Goal: Task Accomplishment & Management: Manage account settings

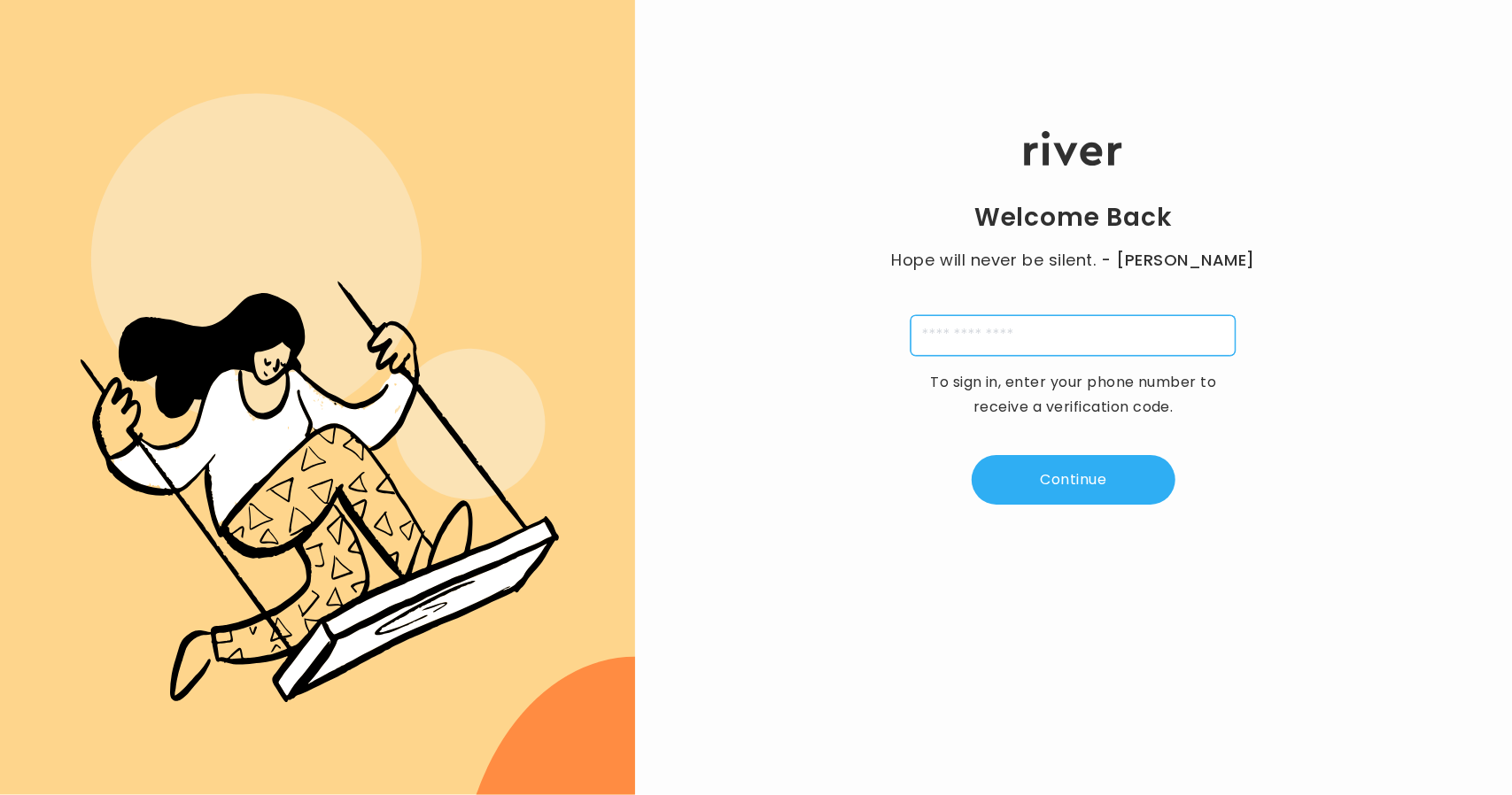
click at [976, 334] on input "tel" at bounding box center [1073, 335] width 325 height 41
type input "**********"
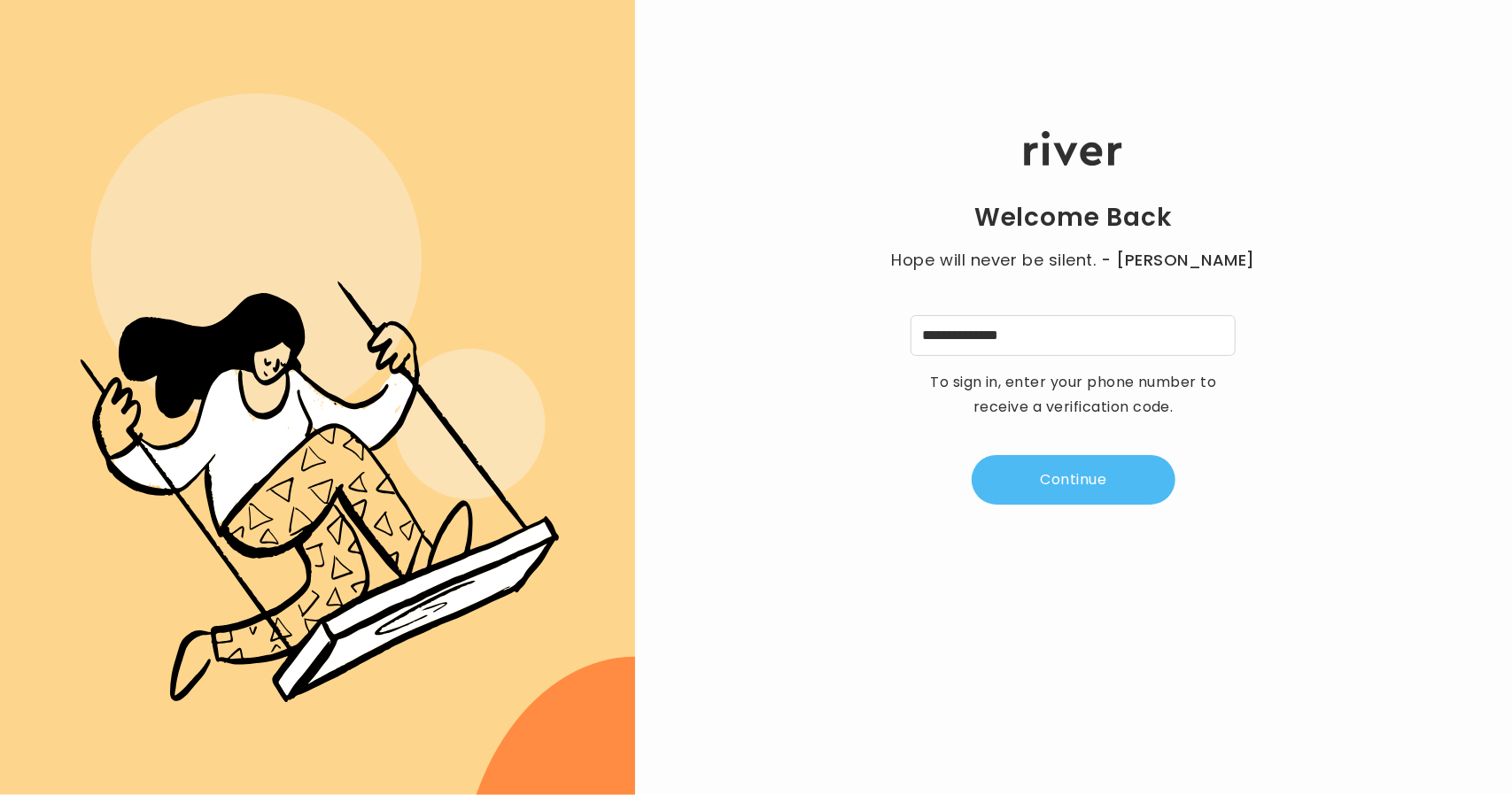
click at [1089, 490] on button "Continue" at bounding box center [1073, 480] width 204 height 49
click at [971, 332] on input "tel" at bounding box center [985, 335] width 41 height 41
type input "*"
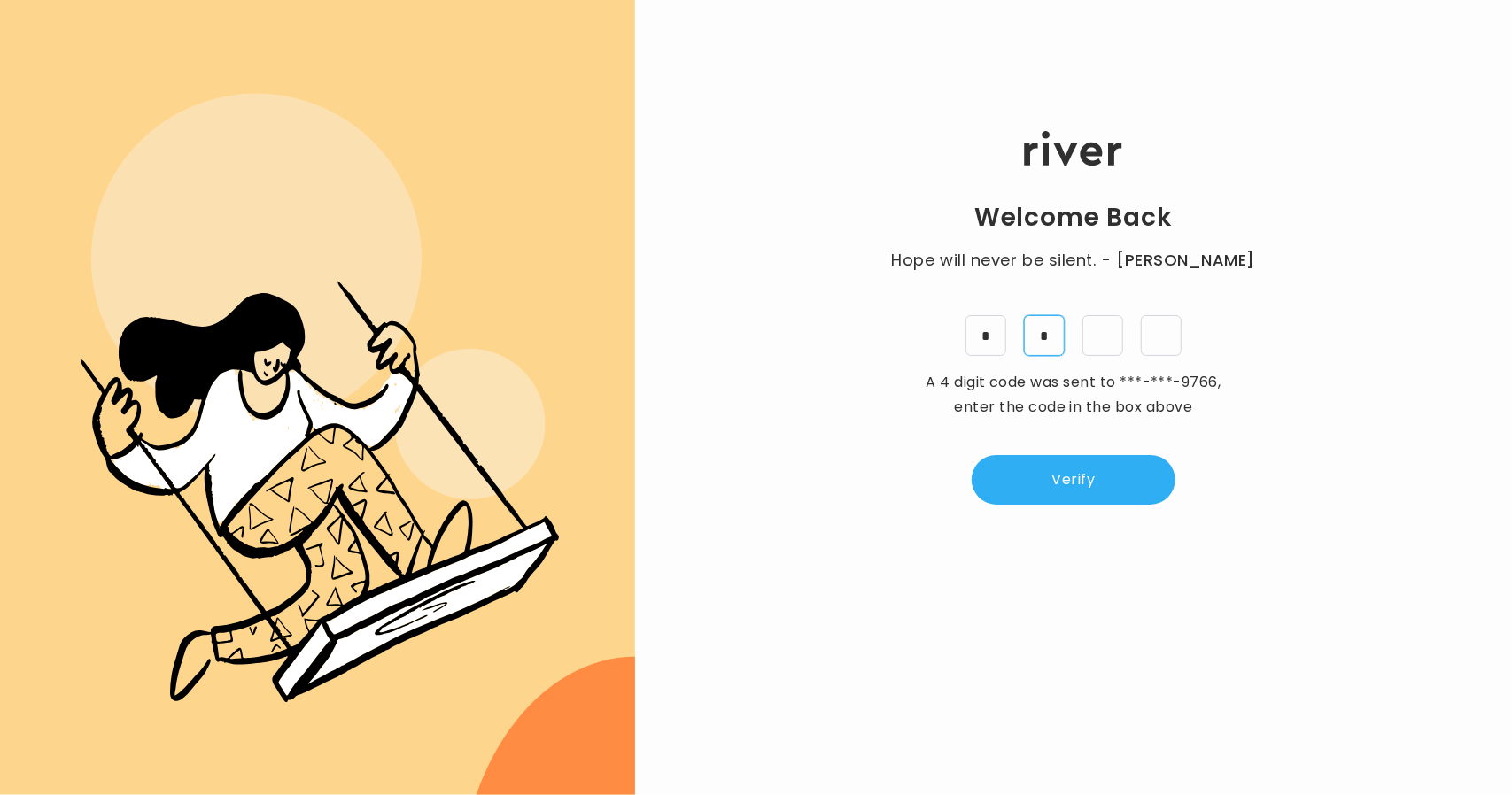
type input "*"
click at [1056, 475] on button "Verify" at bounding box center [1073, 480] width 204 height 49
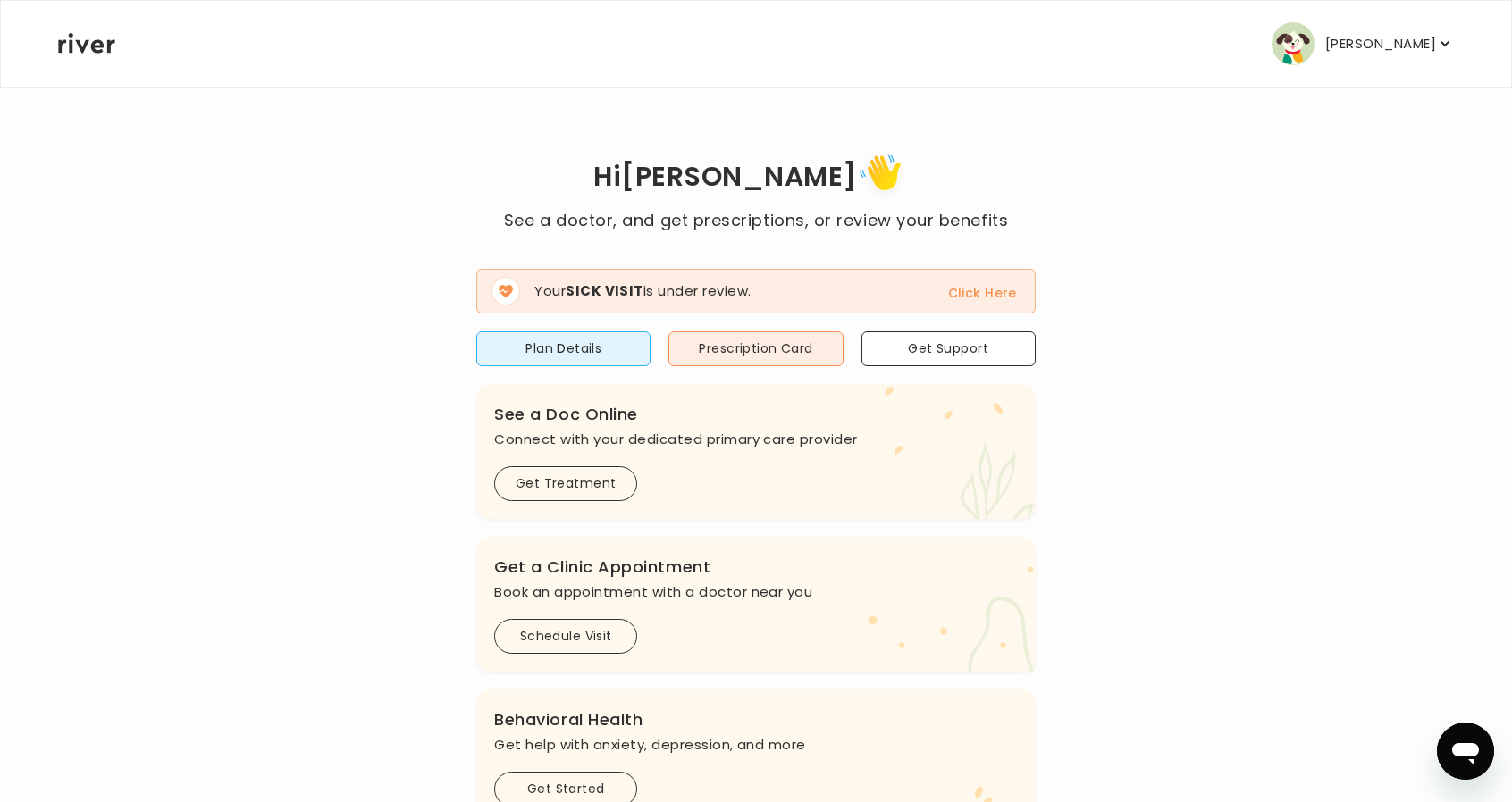
click at [1367, 47] on p "[PERSON_NAME]" at bounding box center [1380, 43] width 111 height 25
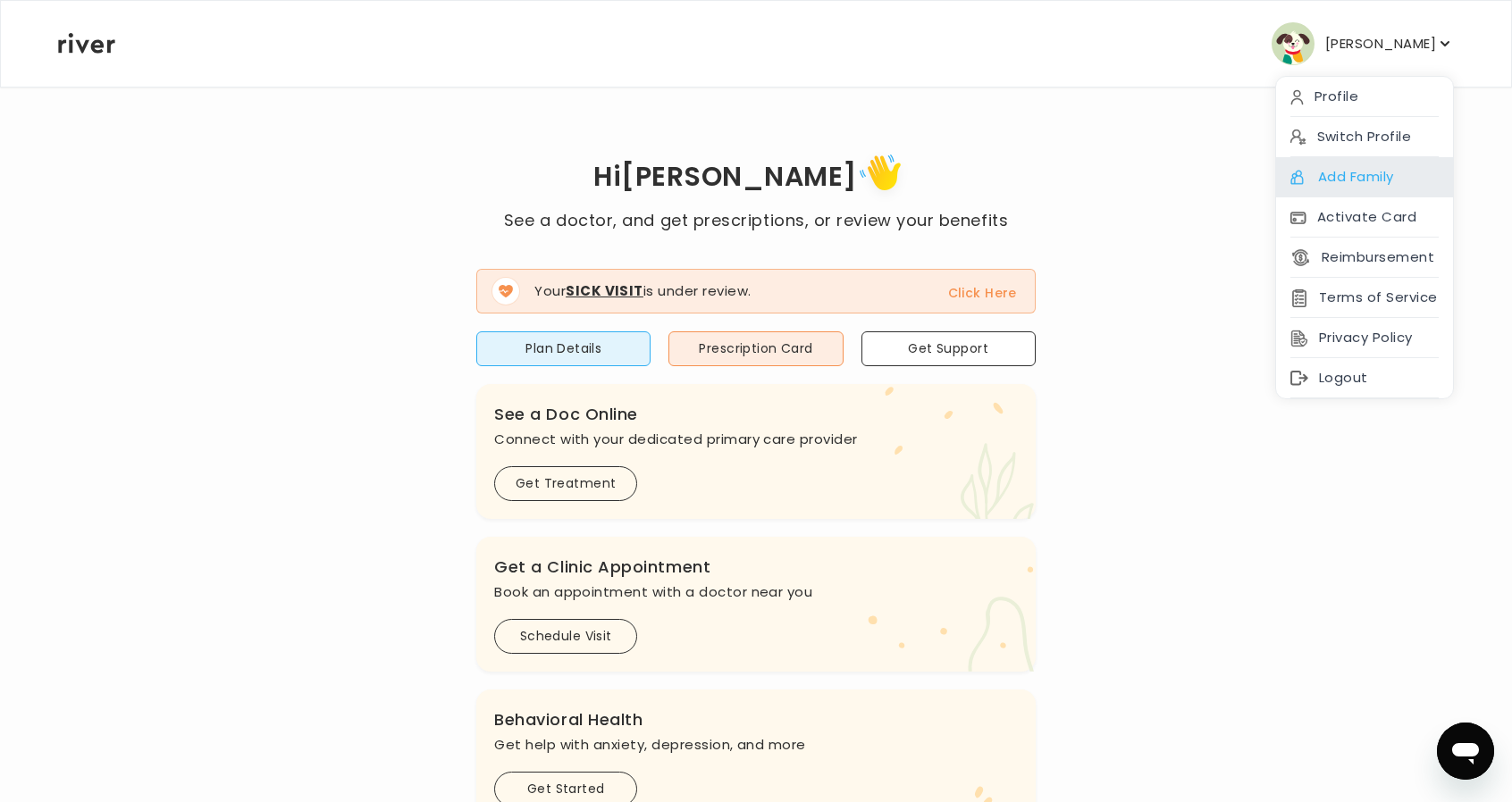
click at [1401, 177] on div "Add Family" at bounding box center [1364, 178] width 177 height 40
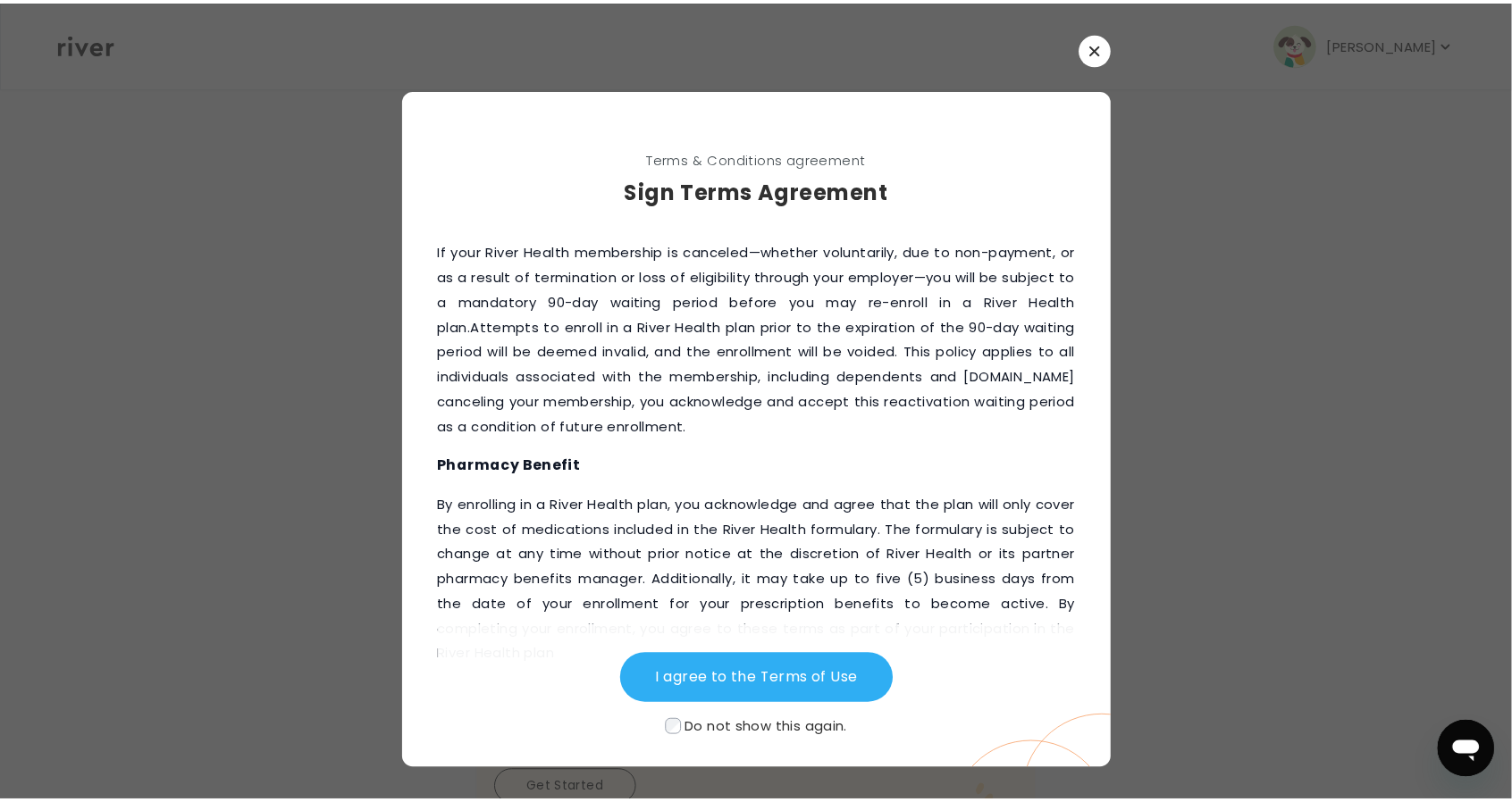
scroll to position [2354, 0]
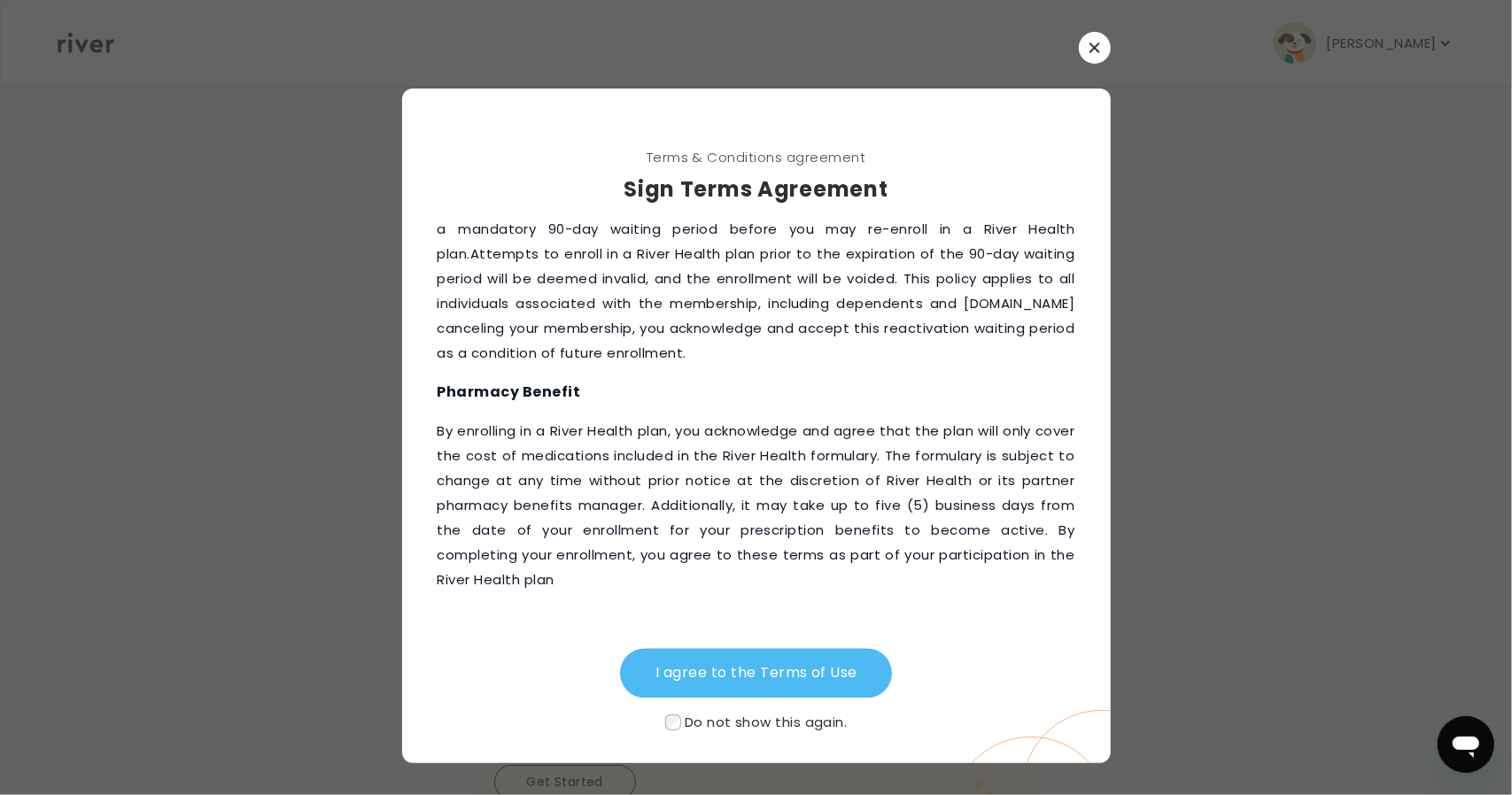
click at [832, 660] on button "I agree to the Terms of Use" at bounding box center [756, 673] width 273 height 49
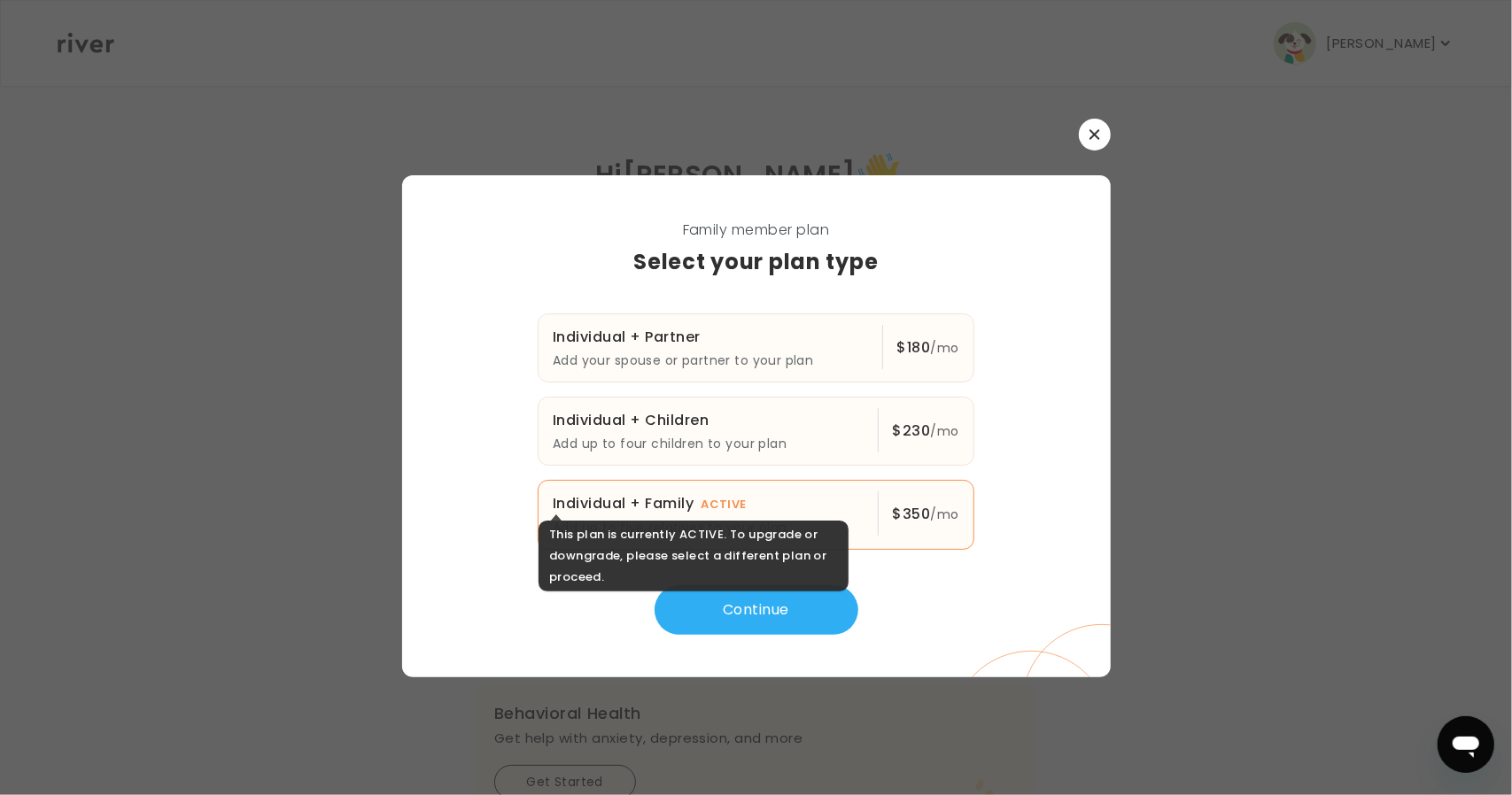
click at [750, 517] on p "Add up to five relatives to your plan" at bounding box center [708, 527] width 311 height 21
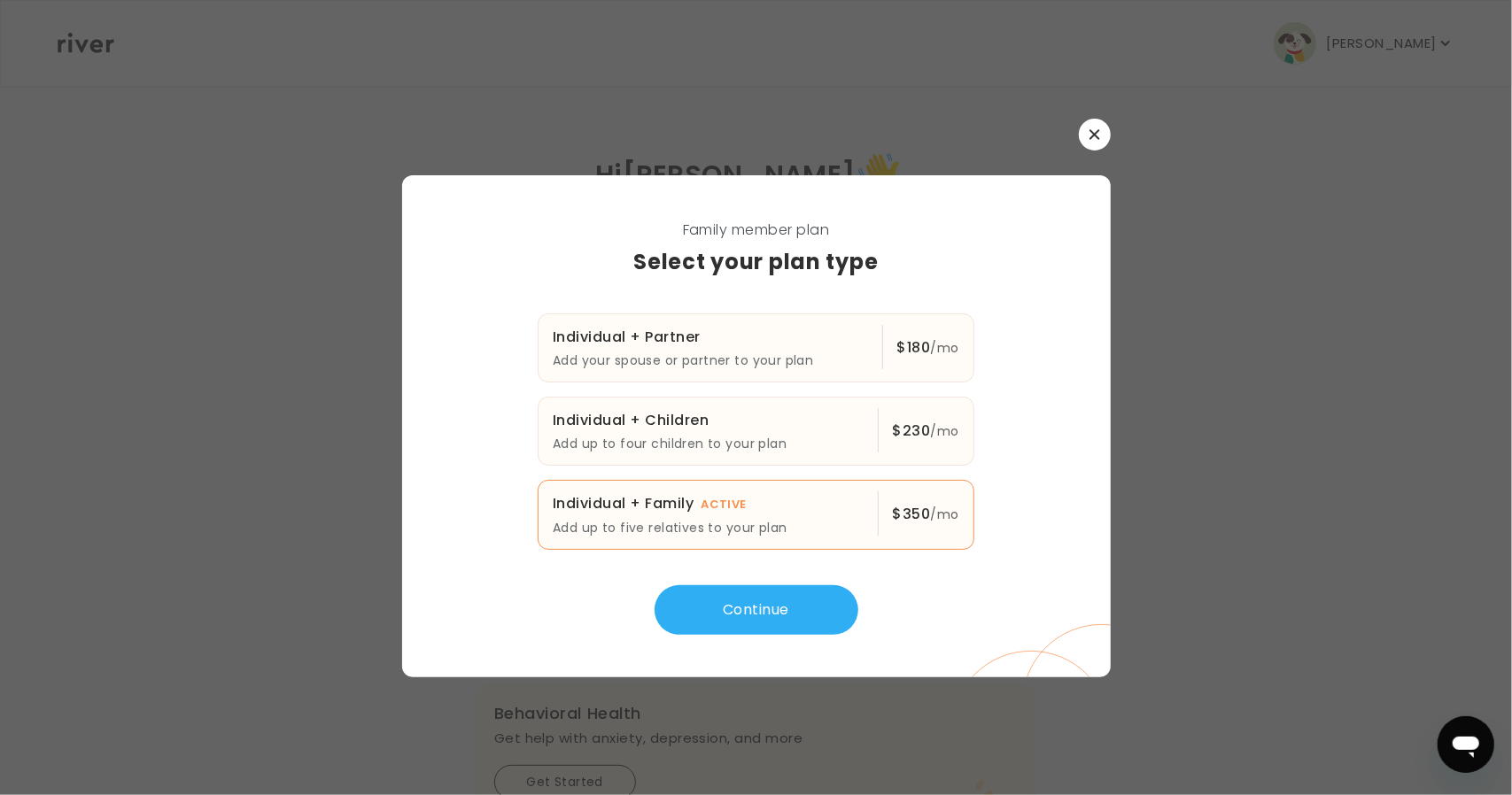
click at [1092, 137] on icon "button" at bounding box center [1095, 134] width 10 height 10
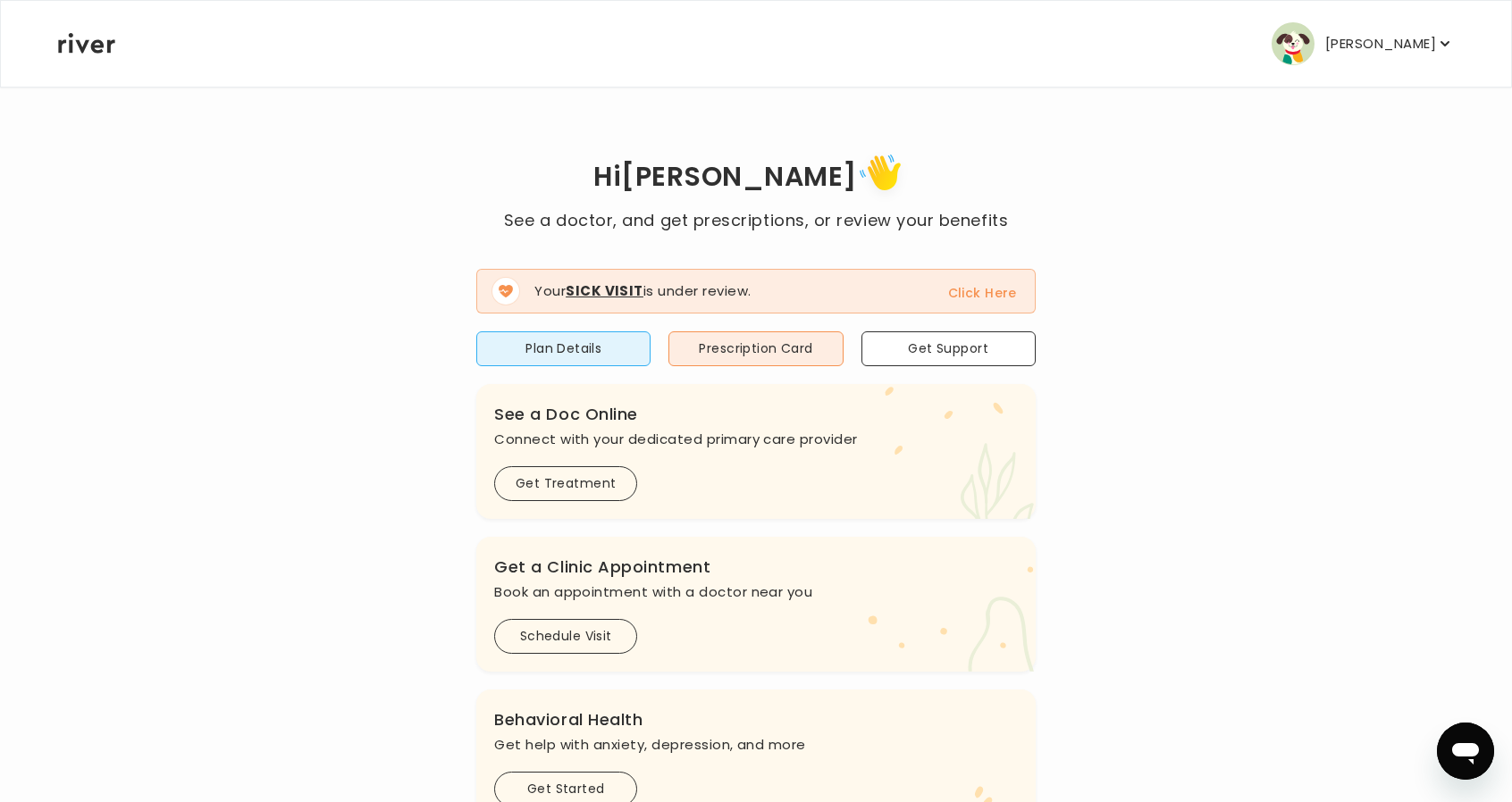
click at [1364, 29] on button "[PERSON_NAME]" at bounding box center [1362, 43] width 183 height 43
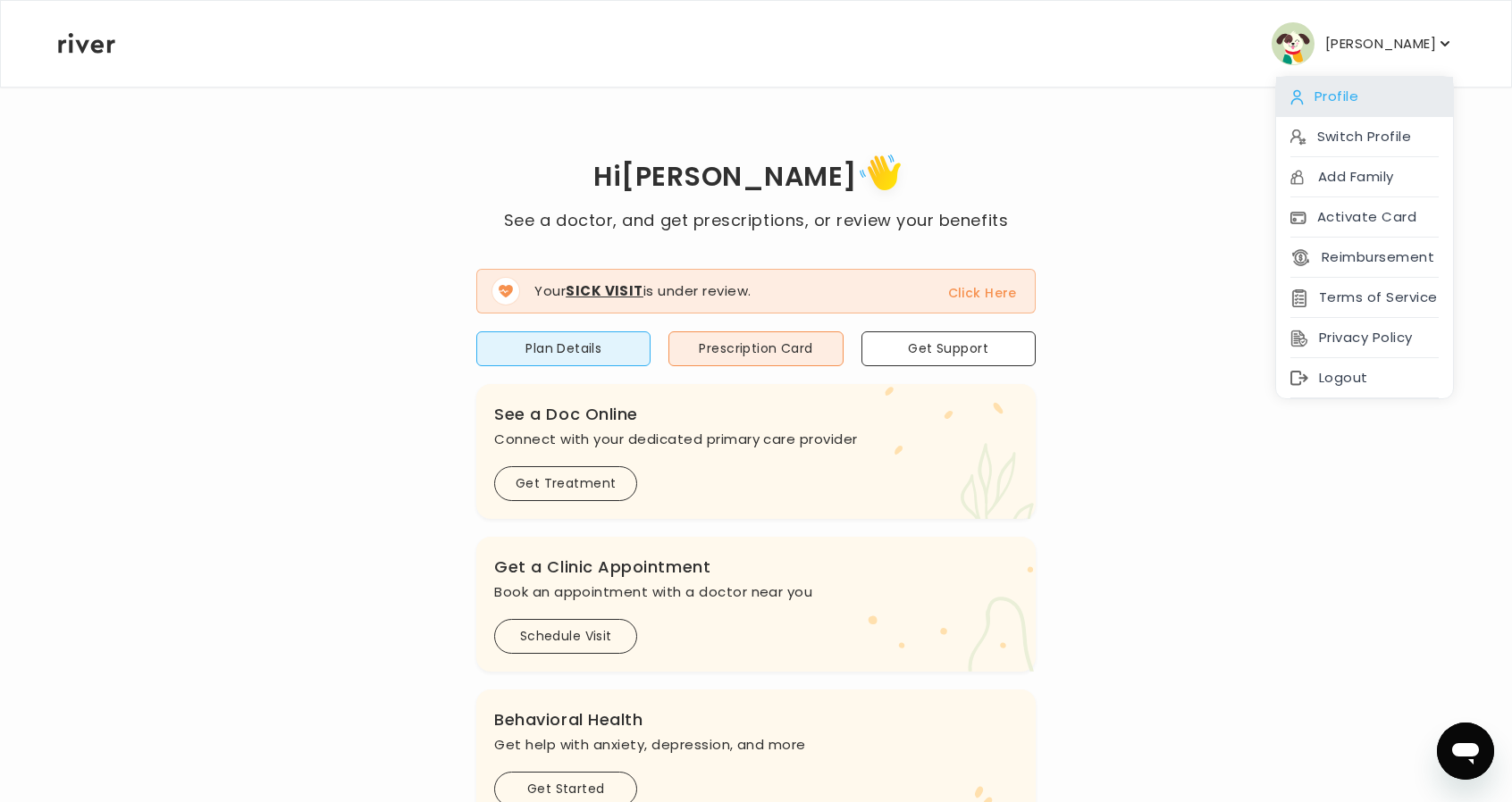
click at [1366, 103] on div "Profile" at bounding box center [1364, 97] width 177 height 40
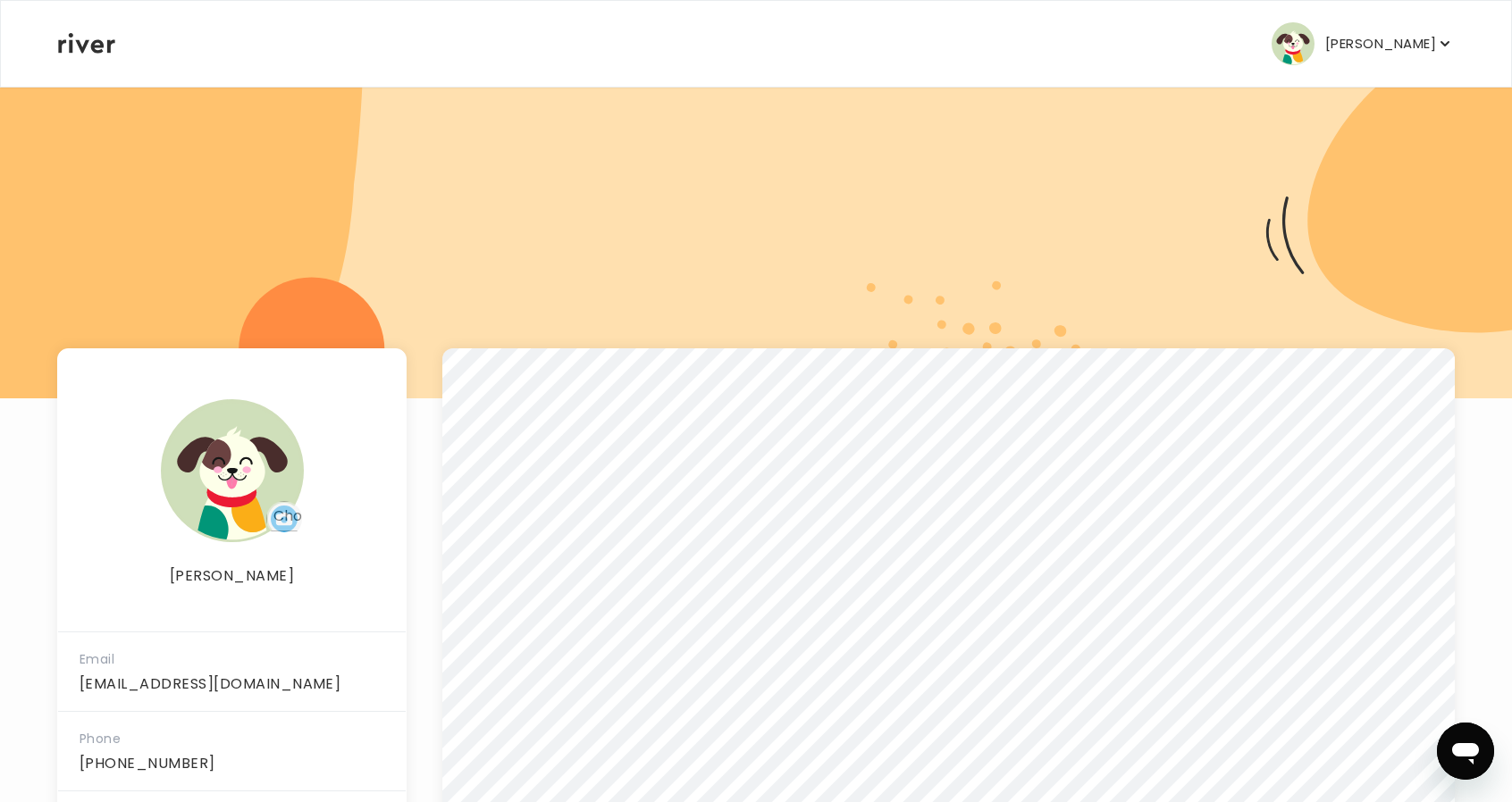
click at [1322, 50] on button "[PERSON_NAME]" at bounding box center [1362, 43] width 183 height 43
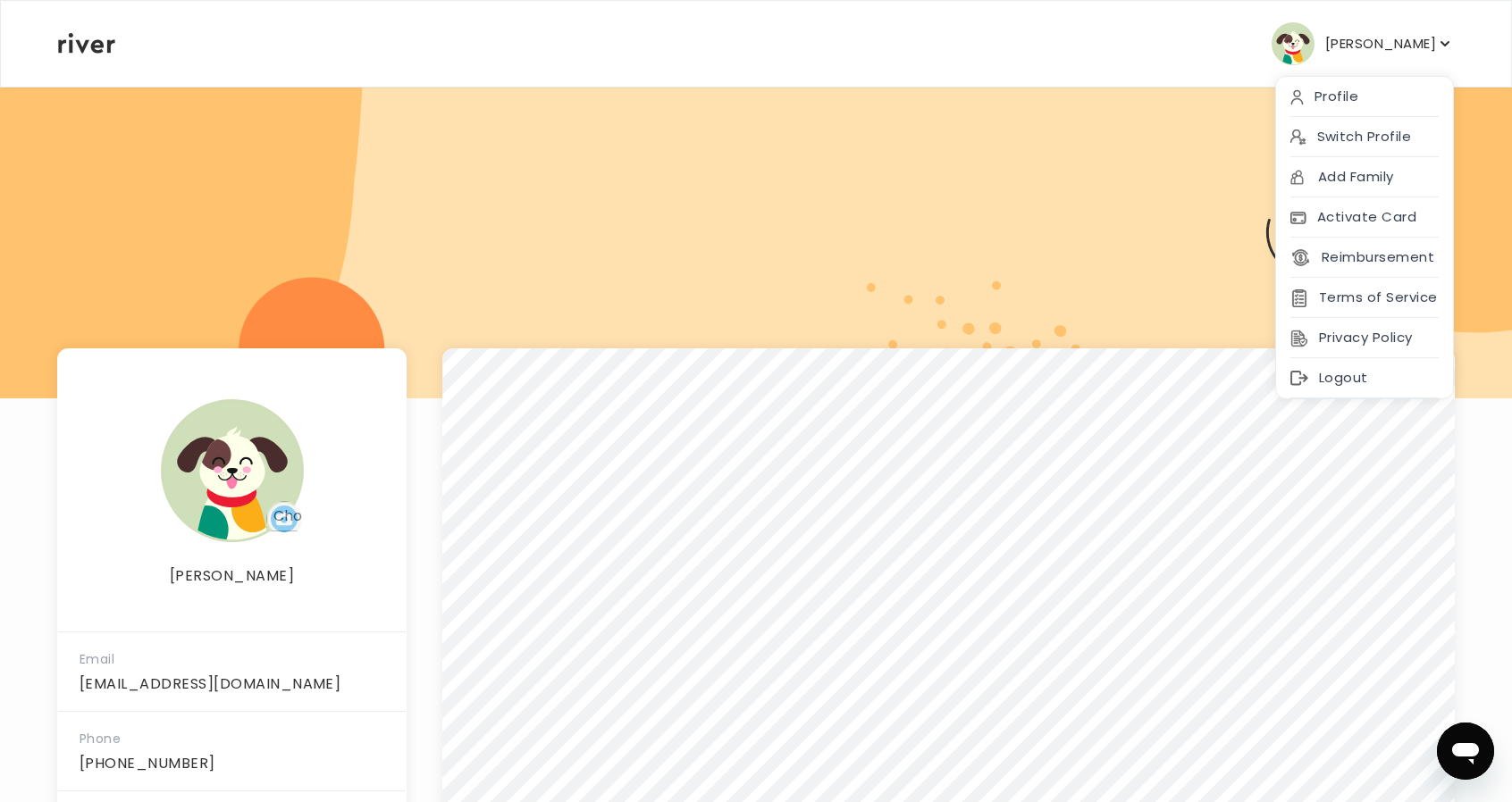
click at [124, 30] on div "Kevin Guaman Profile Switch Profile Add Family Activate Card Reimbursement Term…" at bounding box center [756, 44] width 1396 height 86
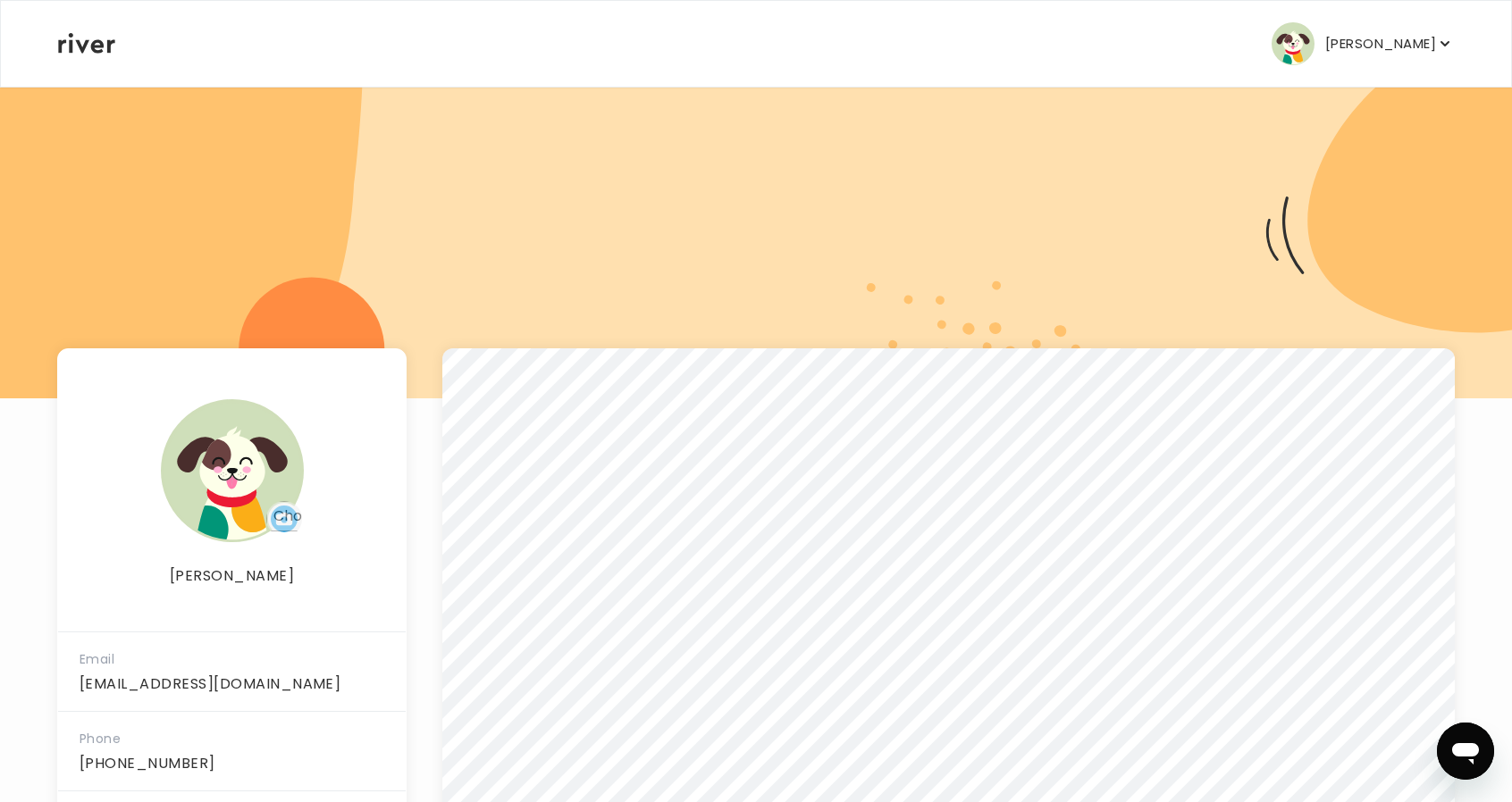
click at [110, 39] on icon at bounding box center [86, 43] width 57 height 21
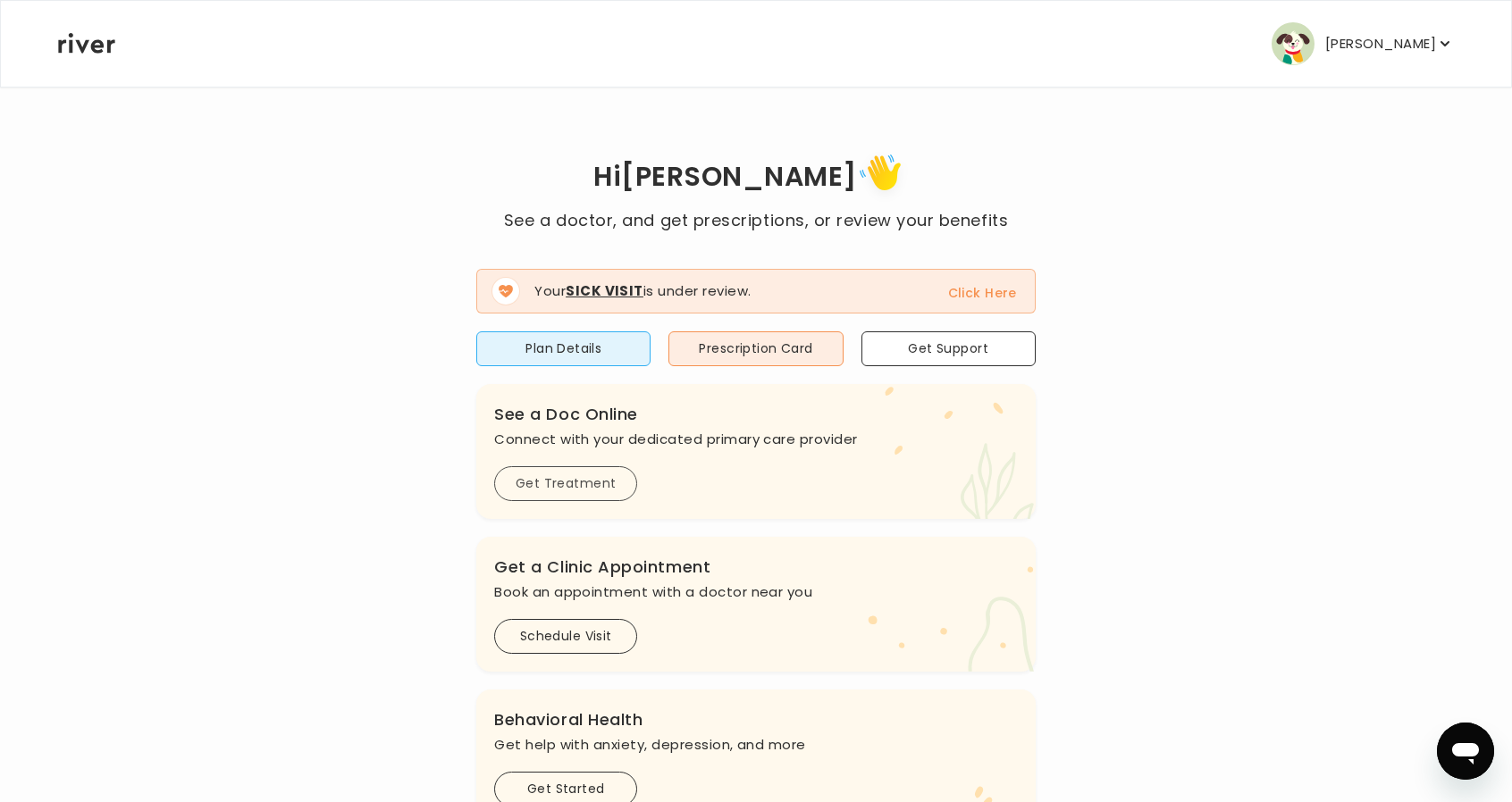
click at [563, 476] on button "Get Treatment" at bounding box center [565, 483] width 143 height 35
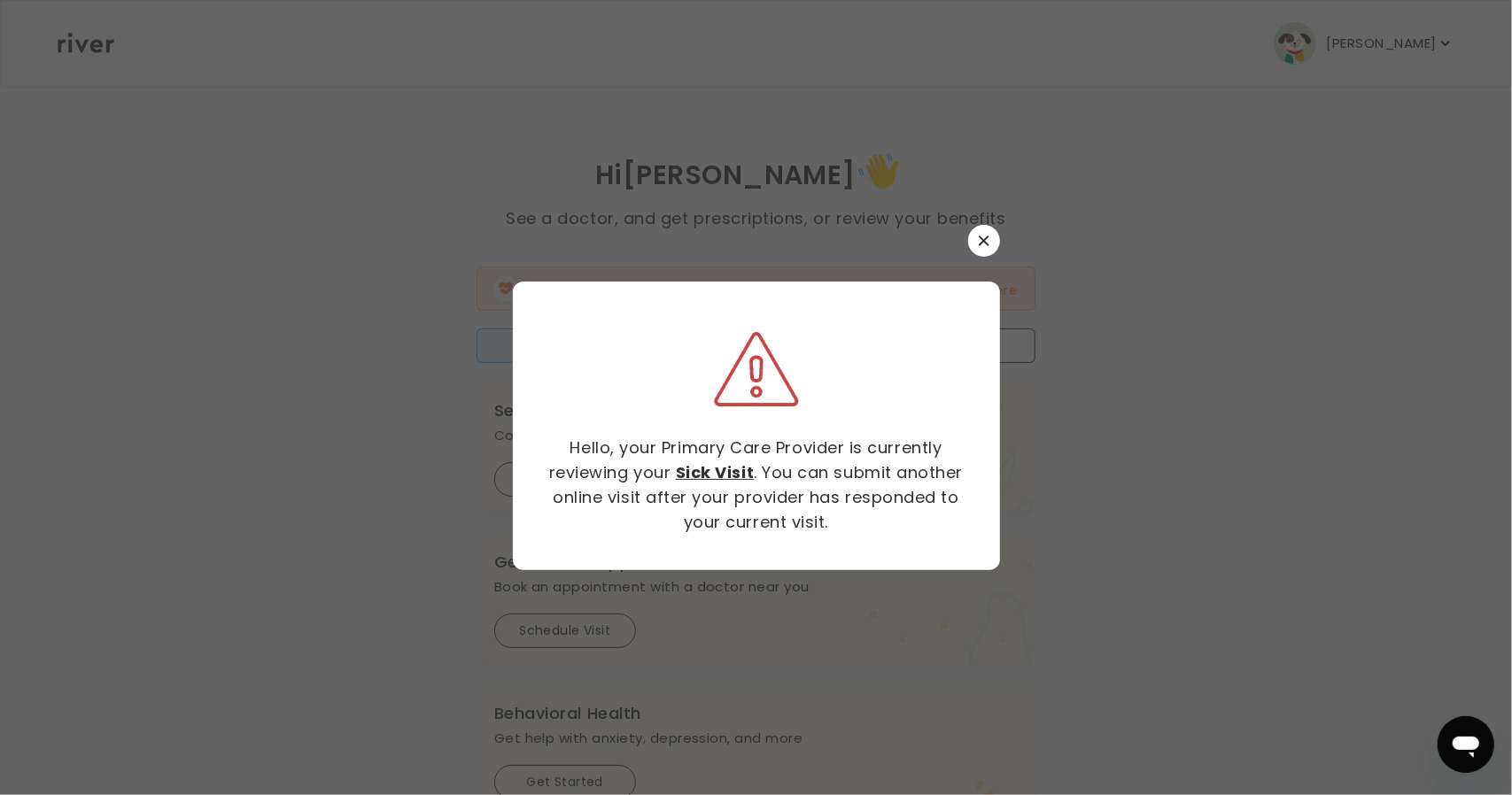
click at [999, 225] on div at bounding box center [756, 240] width 488 height 32
click at [987, 242] on icon "button" at bounding box center [984, 240] width 11 height 11
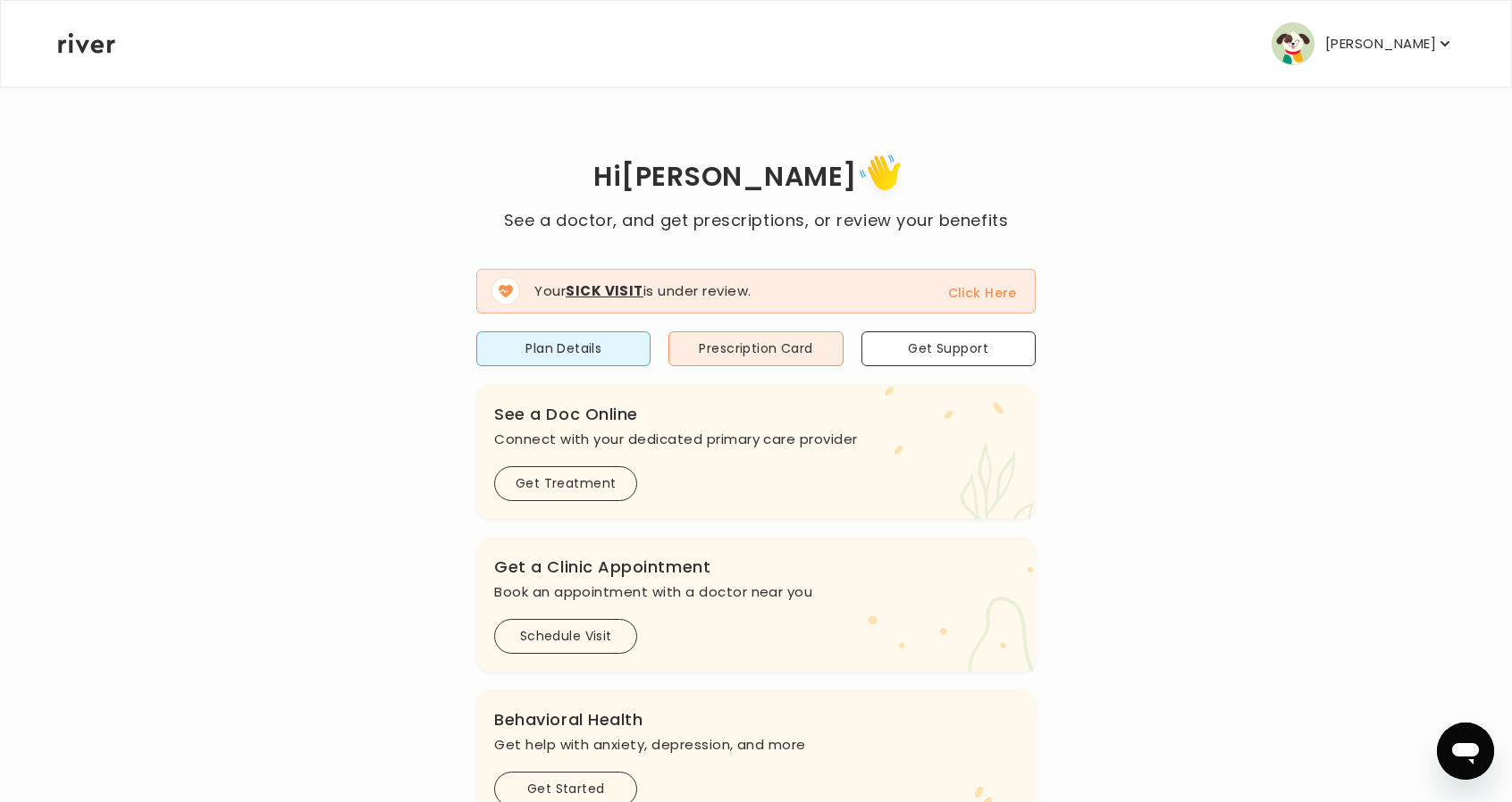
click at [980, 289] on button "Click Here" at bounding box center [982, 292] width 69 height 21
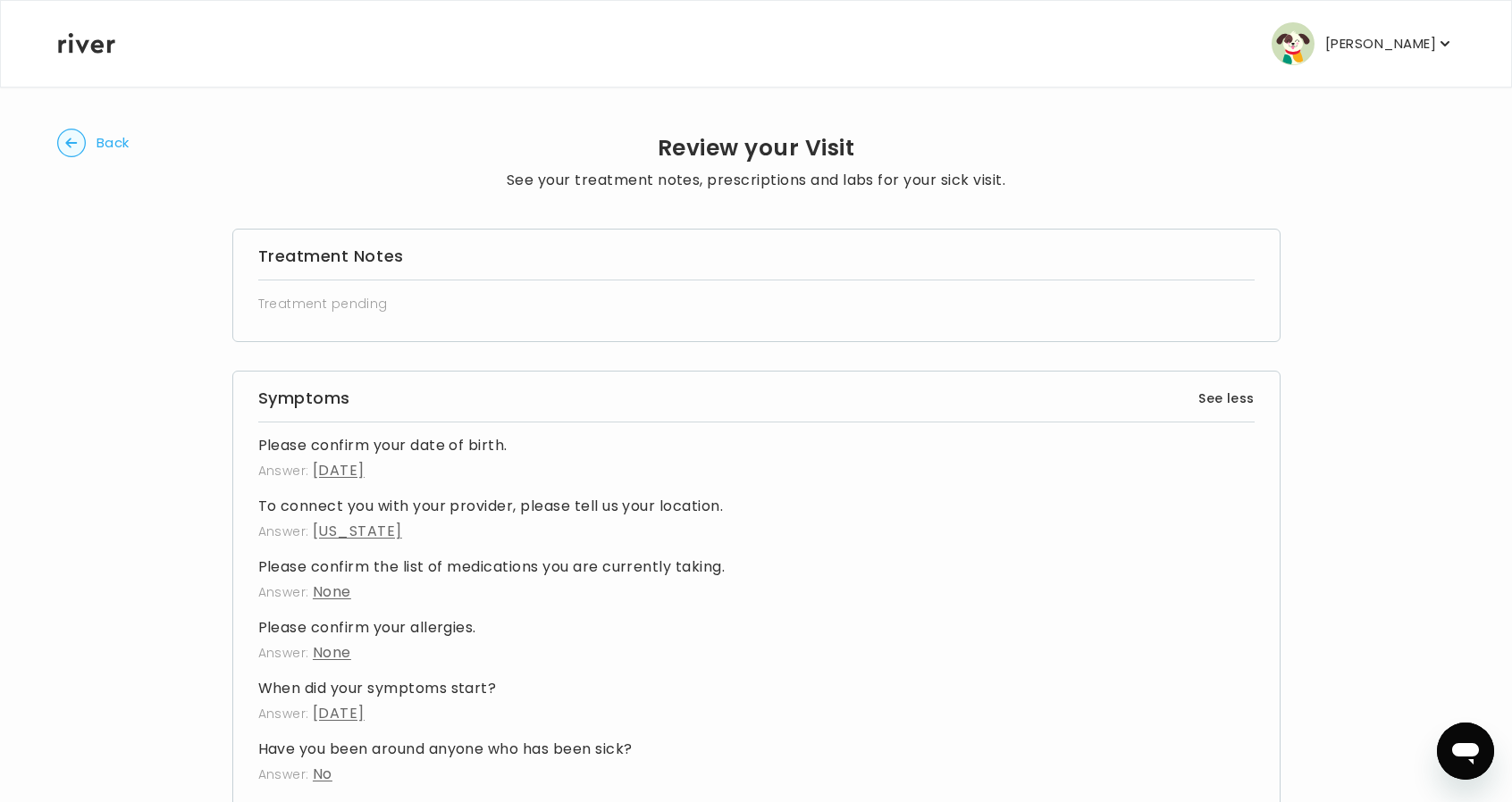
click at [68, 146] on icon "button" at bounding box center [71, 143] width 12 height 10
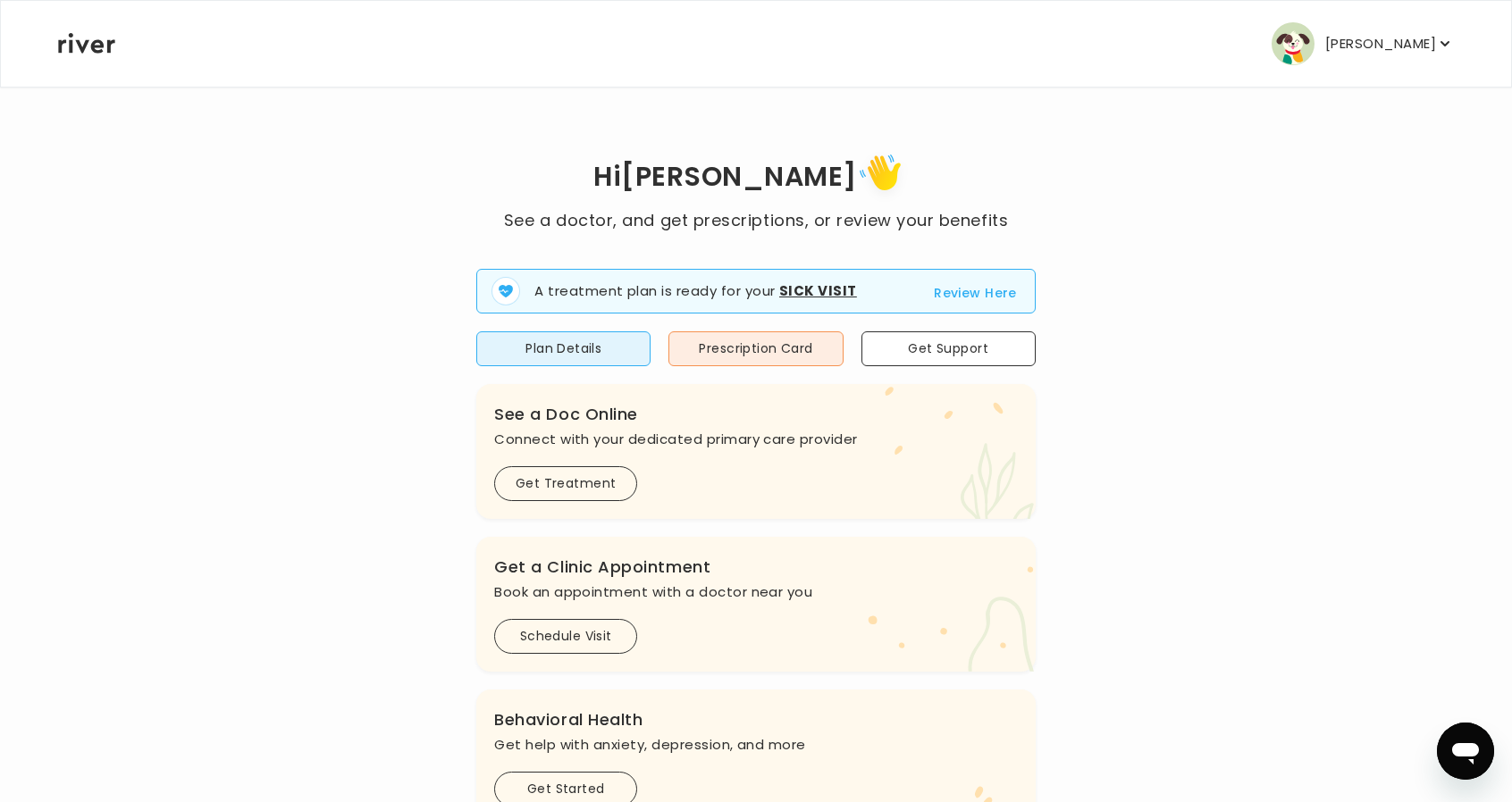
click at [1381, 46] on p "[PERSON_NAME]" at bounding box center [1380, 43] width 111 height 25
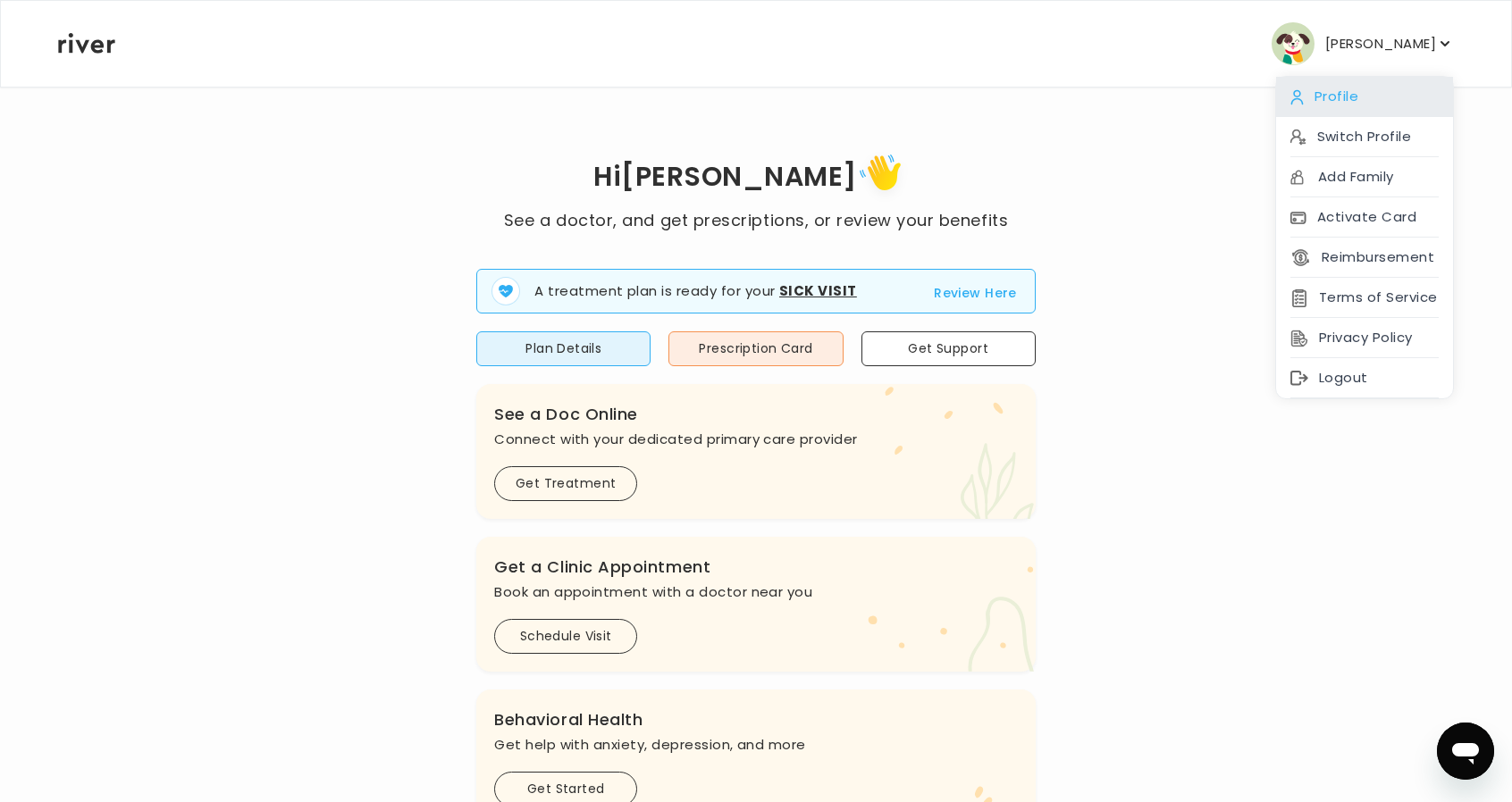
click at [1349, 98] on div "Profile" at bounding box center [1364, 97] width 177 height 40
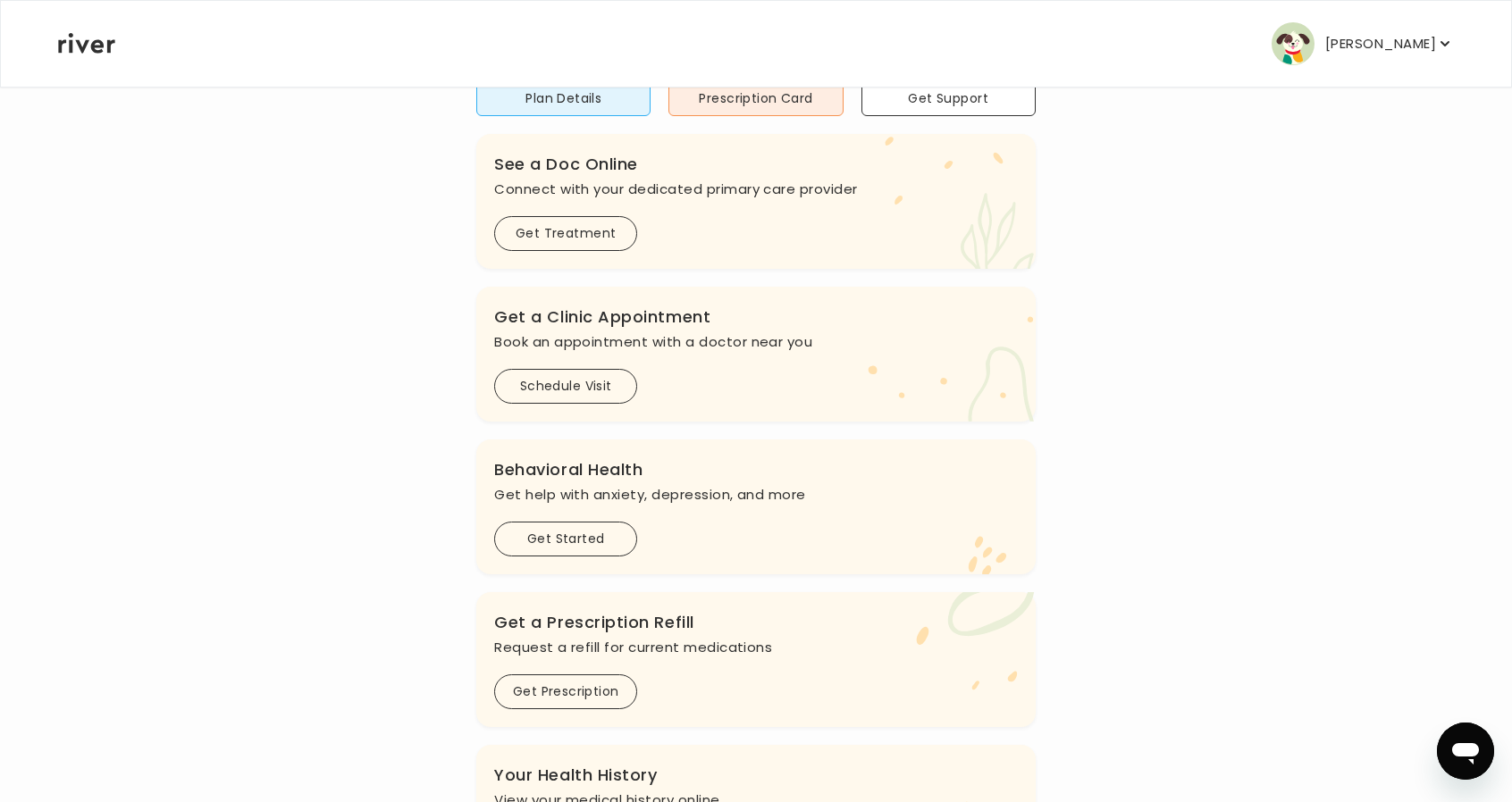
scroll to position [268, 0]
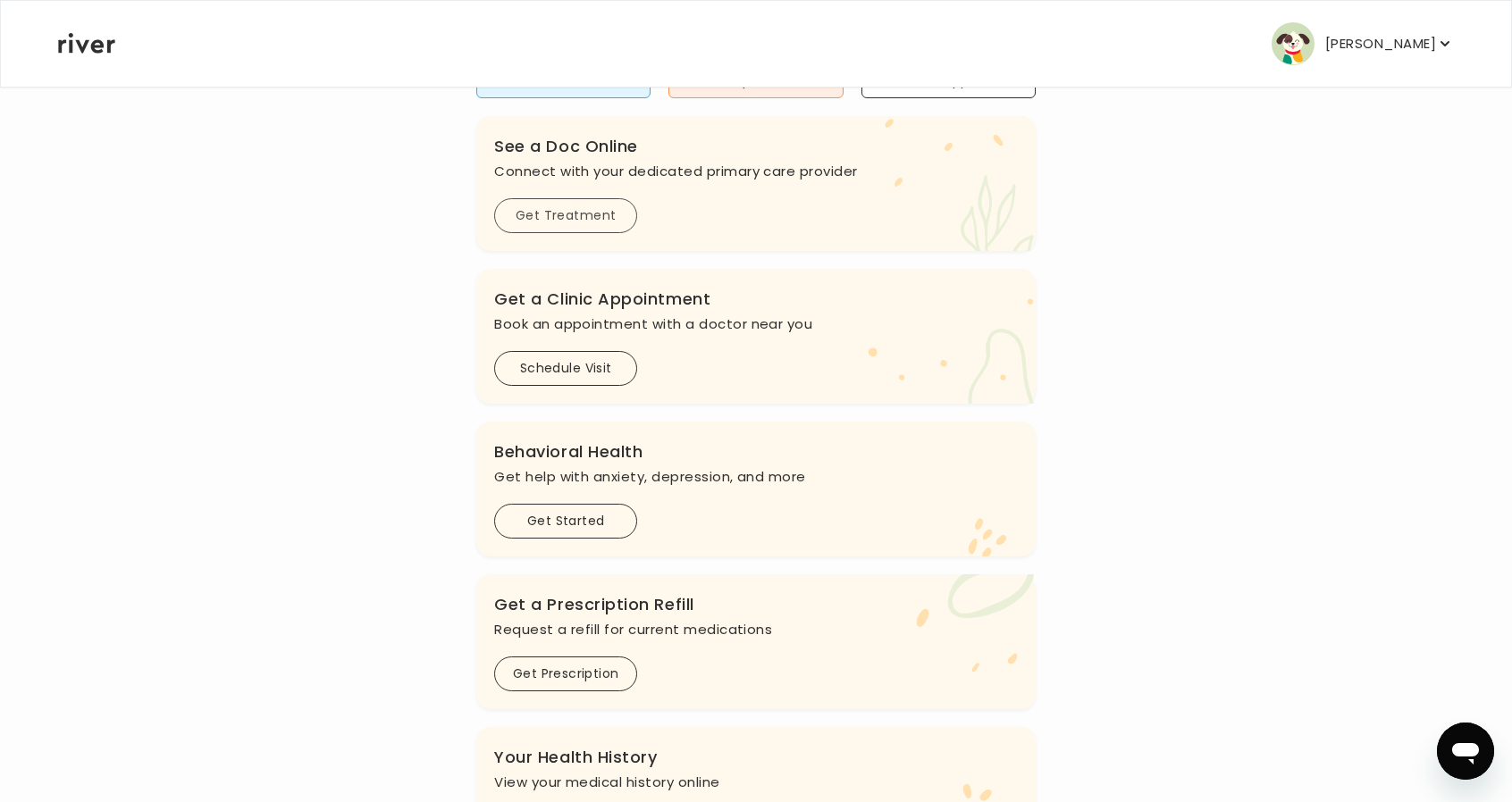
click at [553, 205] on button "Get Treatment" at bounding box center [565, 215] width 143 height 35
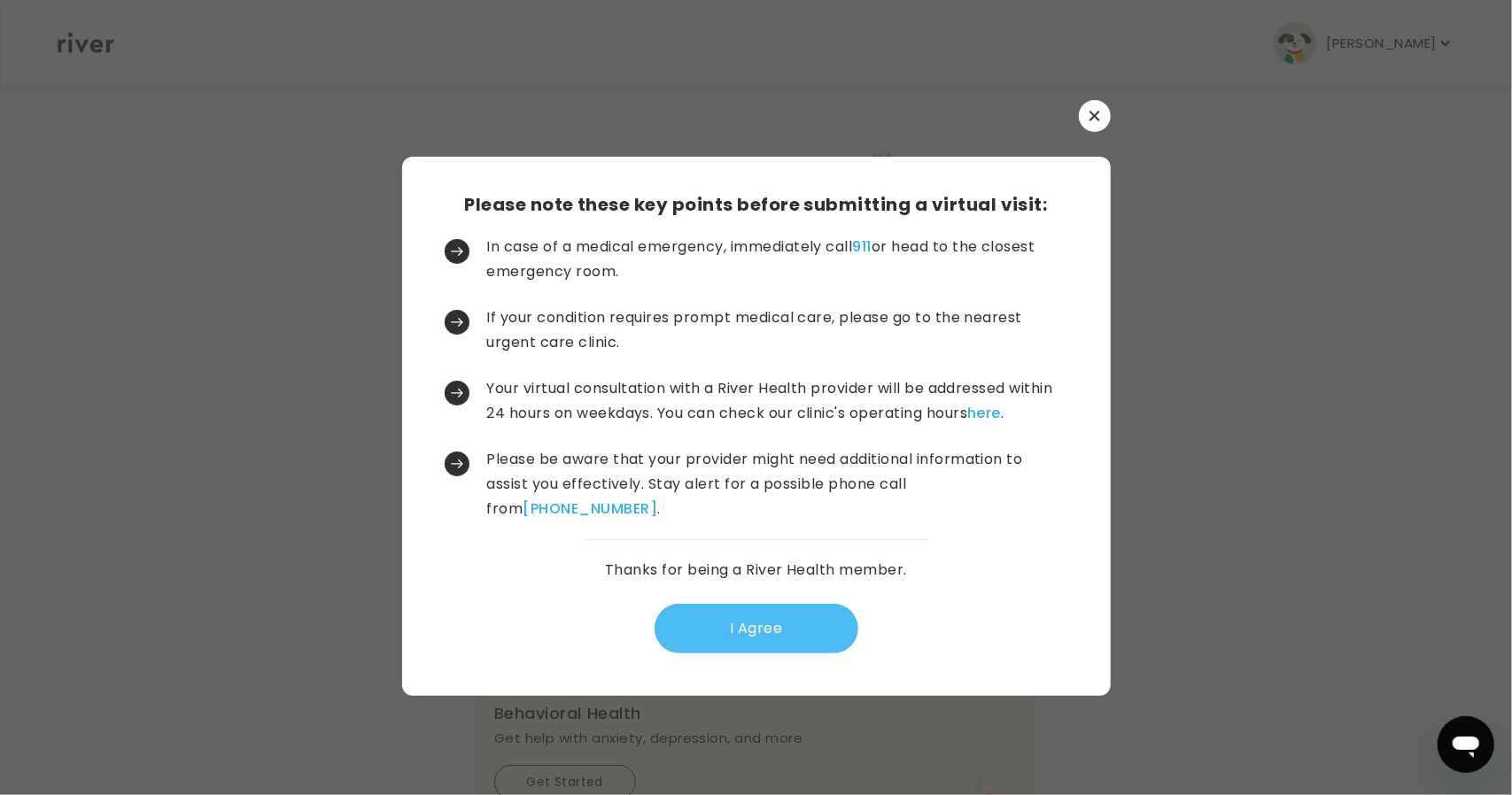
click at [742, 631] on button "I Agree" at bounding box center [756, 629] width 204 height 49
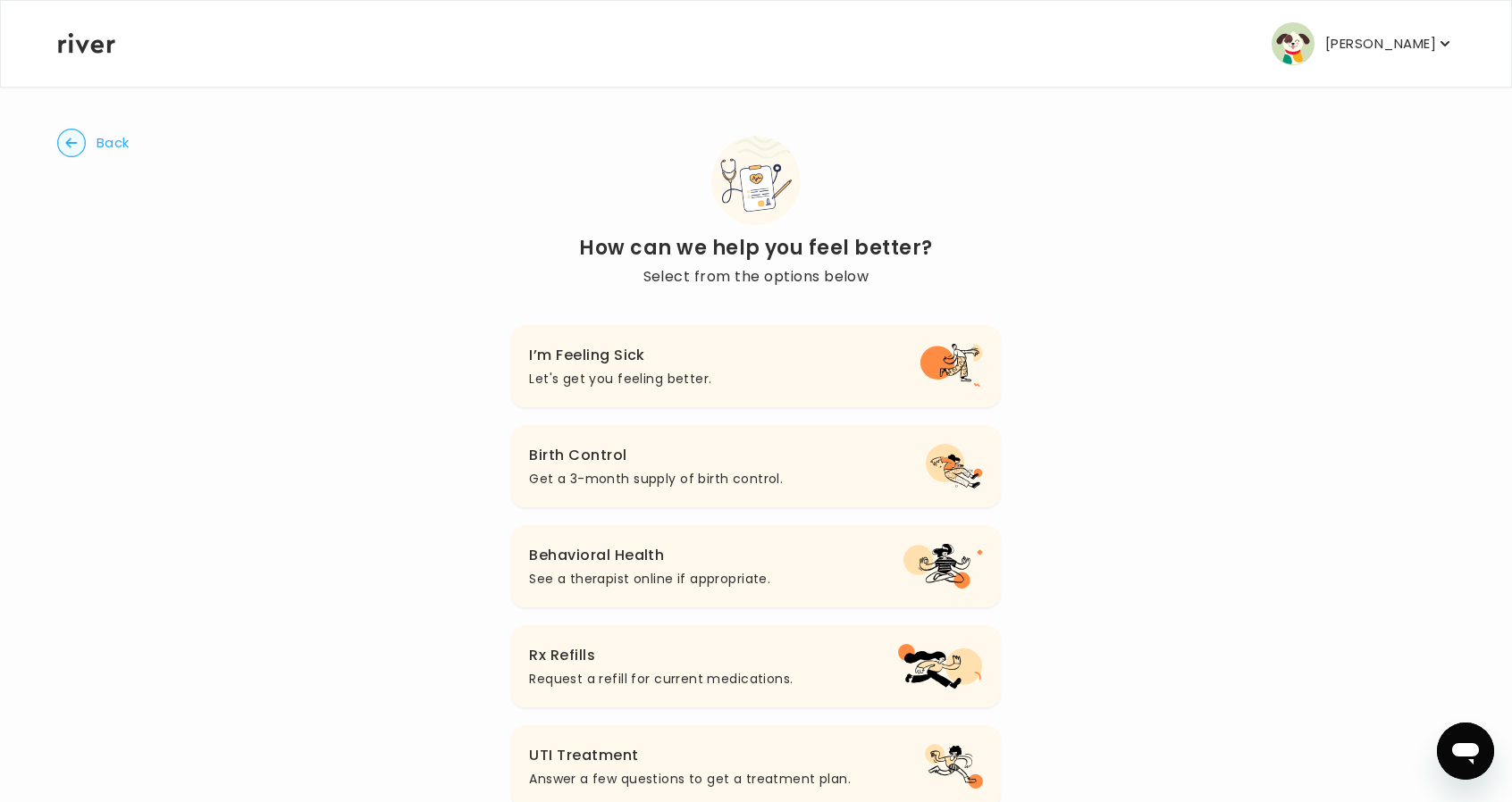
click at [100, 142] on span "Back" at bounding box center [113, 143] width 33 height 25
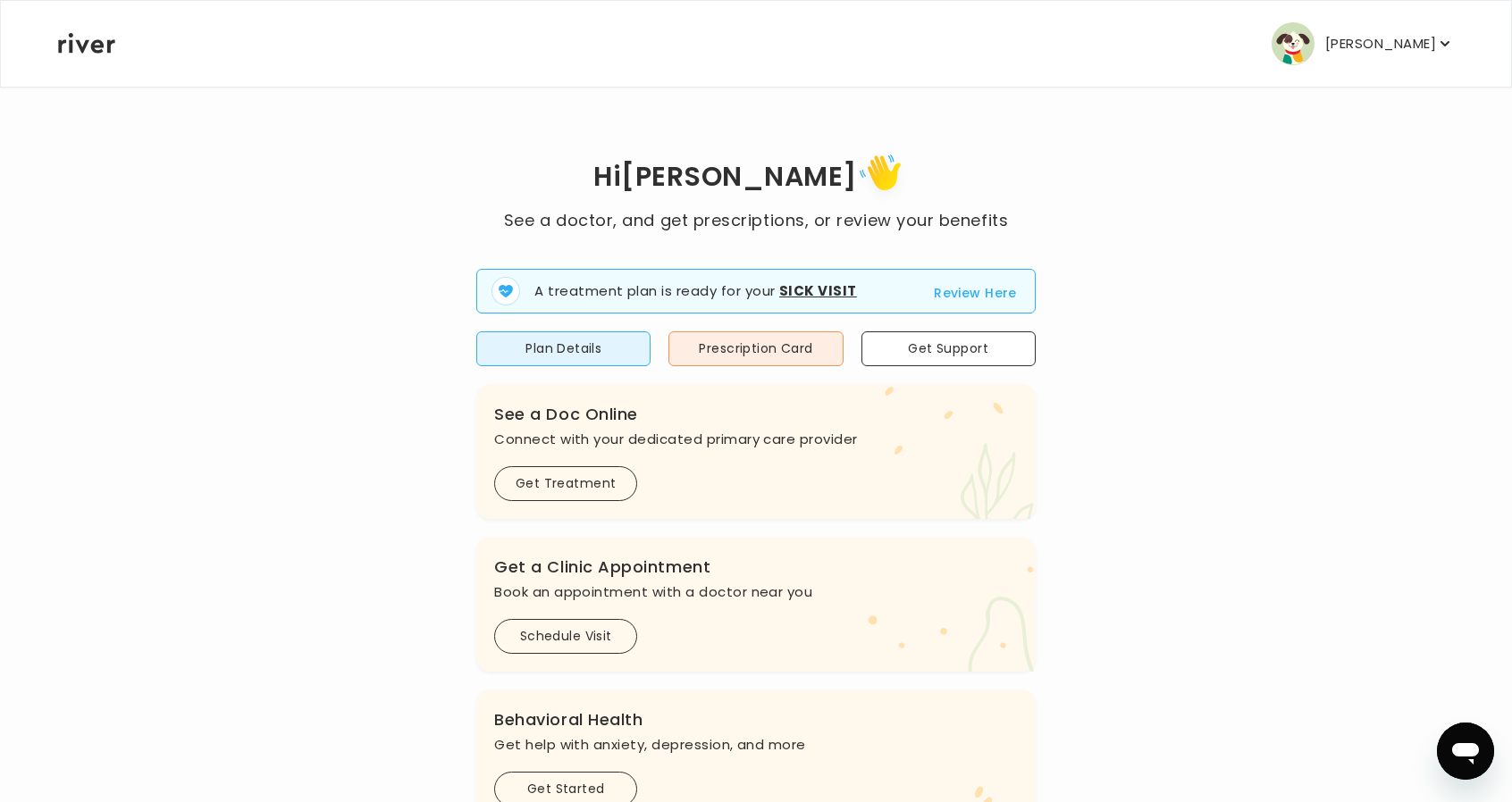
click at [1446, 49] on icon "button" at bounding box center [1445, 44] width 18 height 18
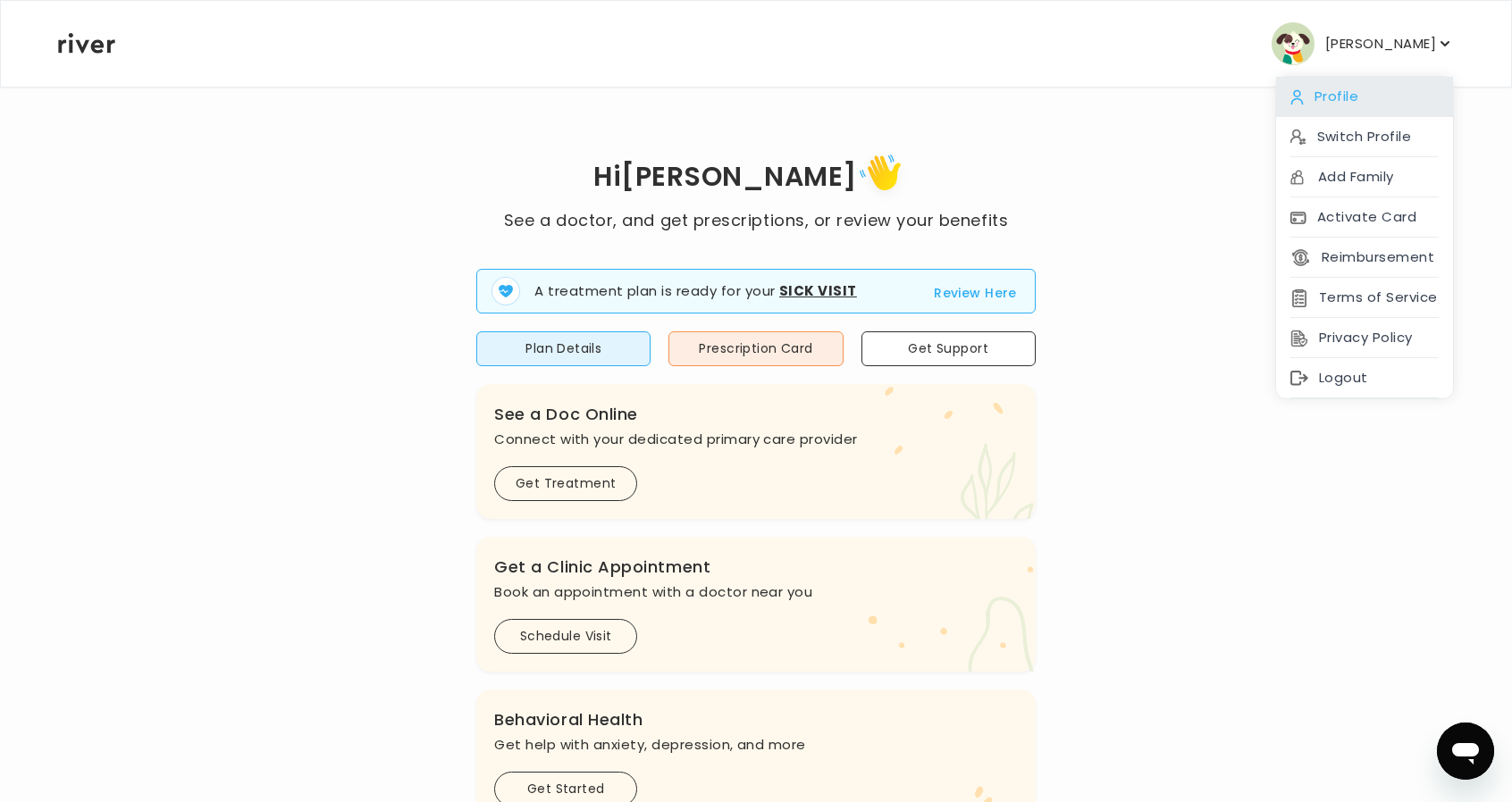
click at [1367, 102] on div "Profile" at bounding box center [1364, 97] width 177 height 40
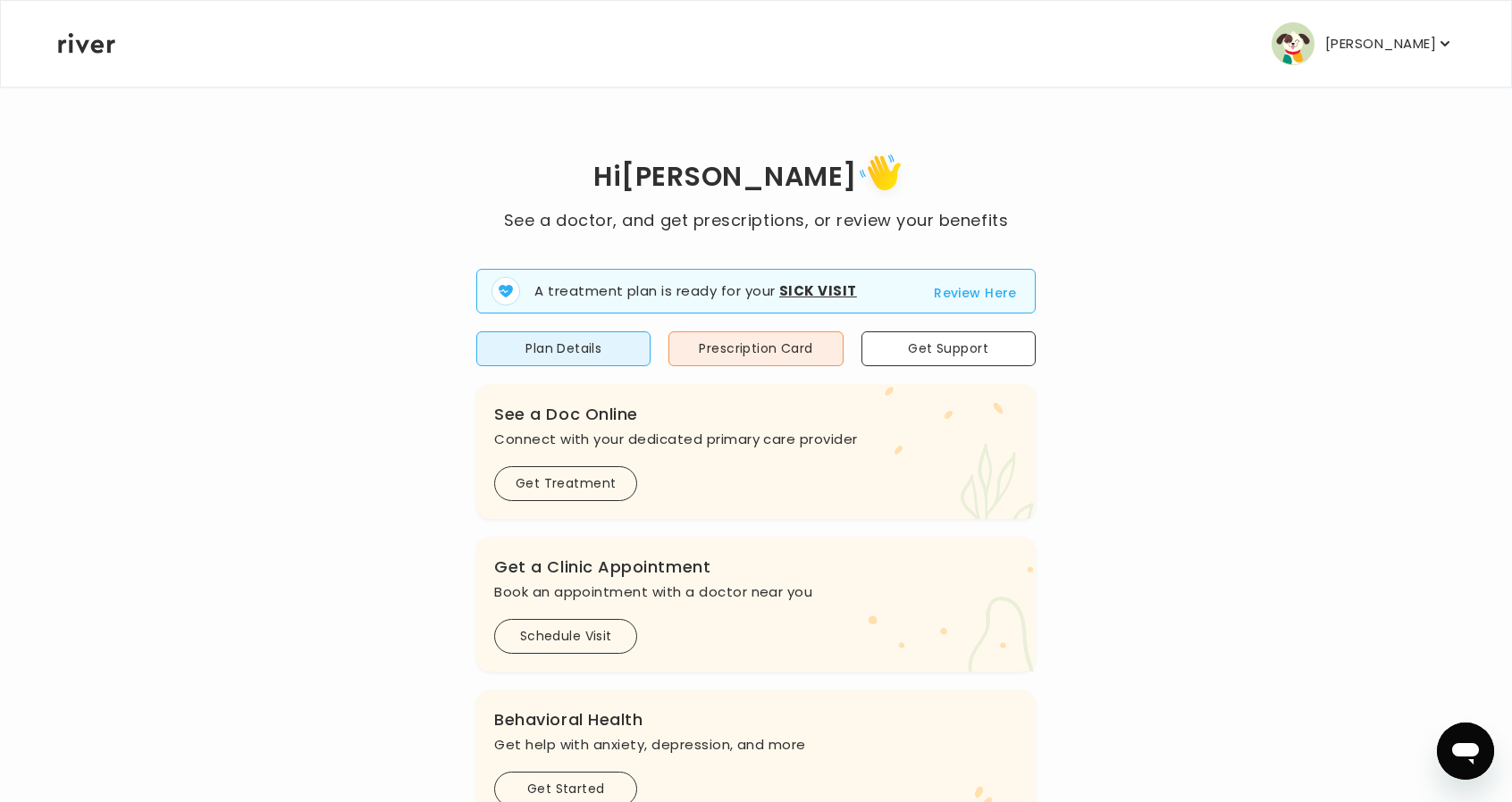
click at [1356, 39] on p "[PERSON_NAME]" at bounding box center [1380, 43] width 111 height 25
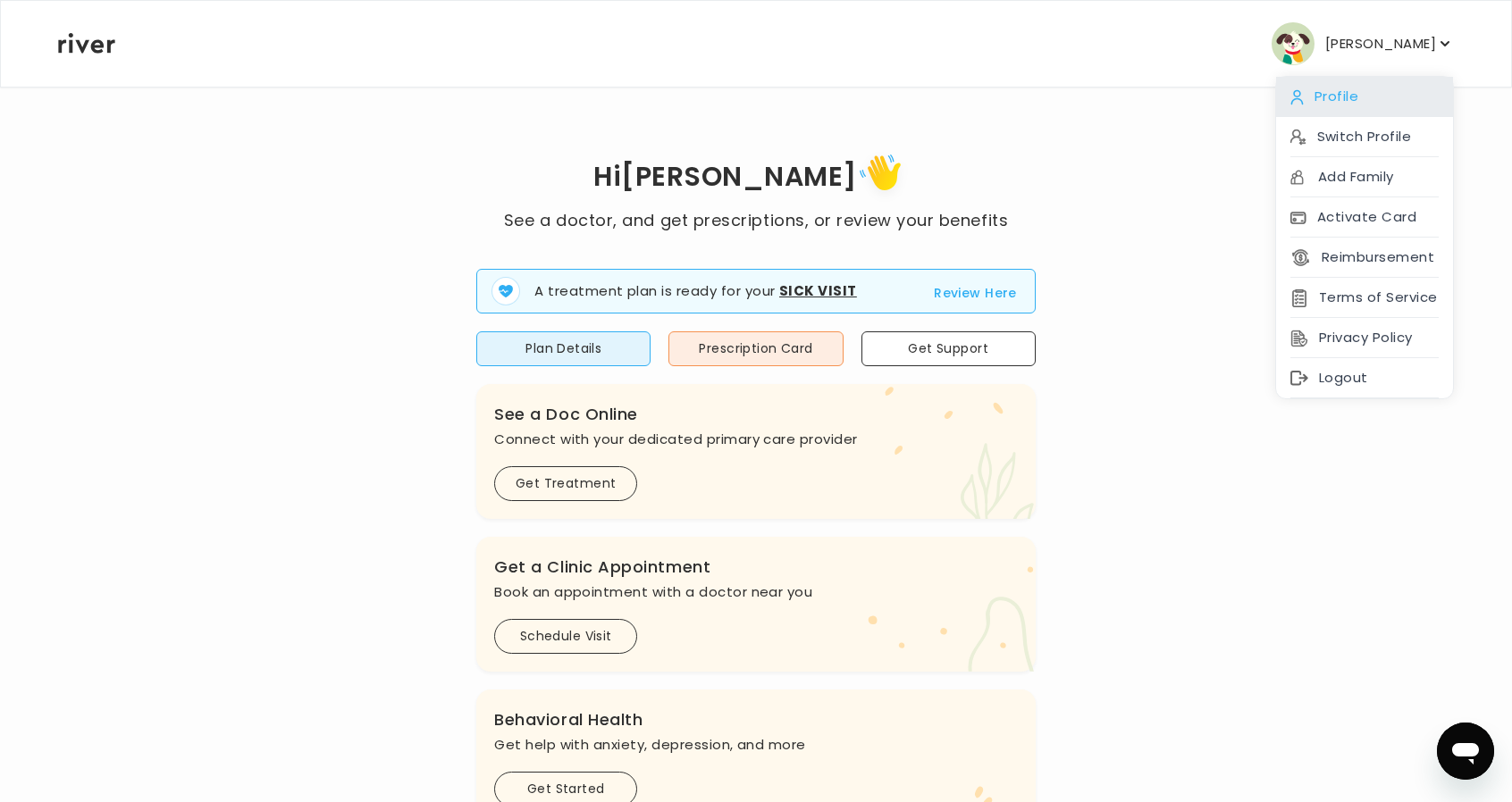
click at [1344, 109] on div "Profile" at bounding box center [1364, 97] width 177 height 40
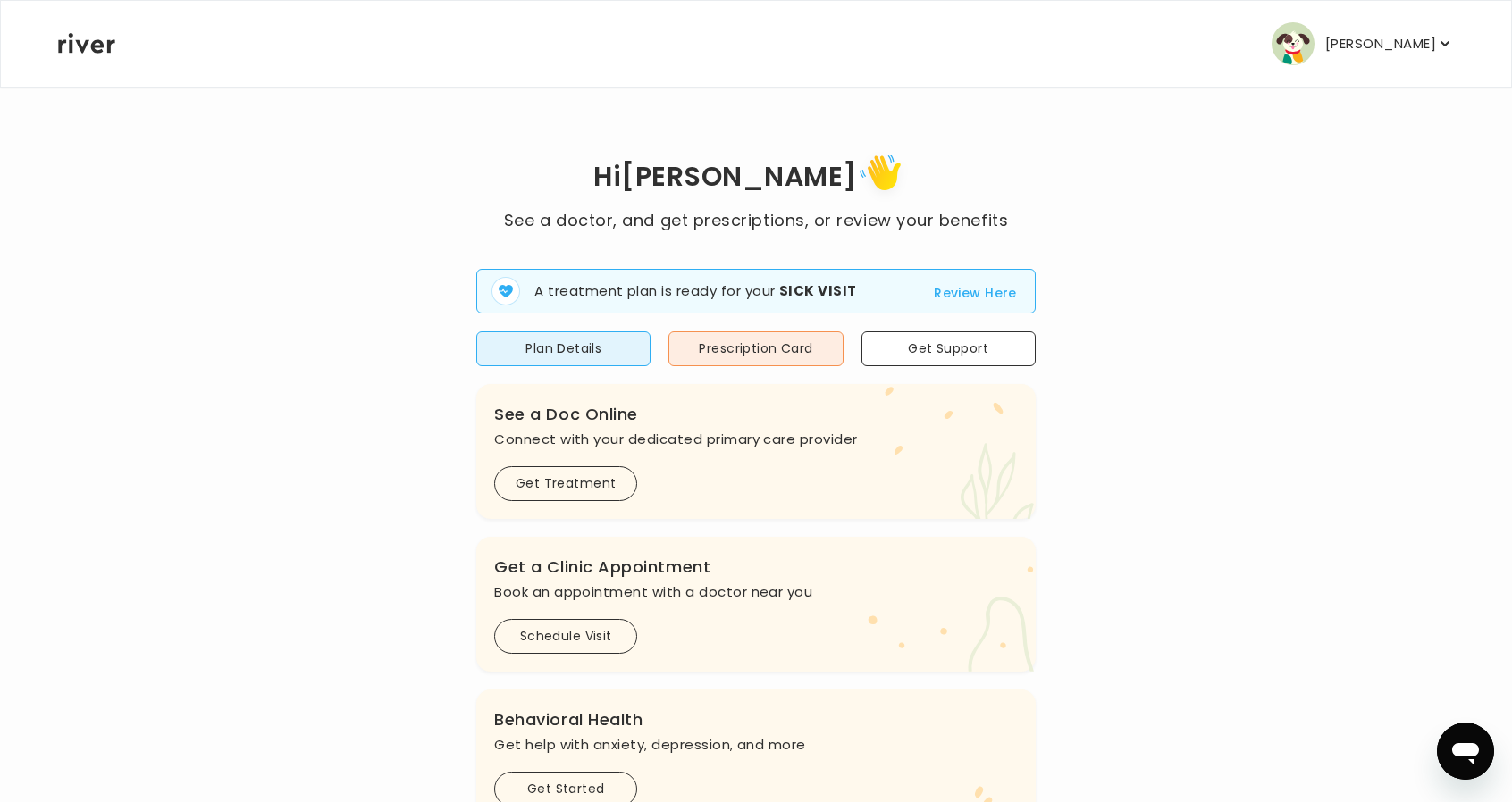
click at [1353, 49] on p "[PERSON_NAME]" at bounding box center [1380, 43] width 111 height 25
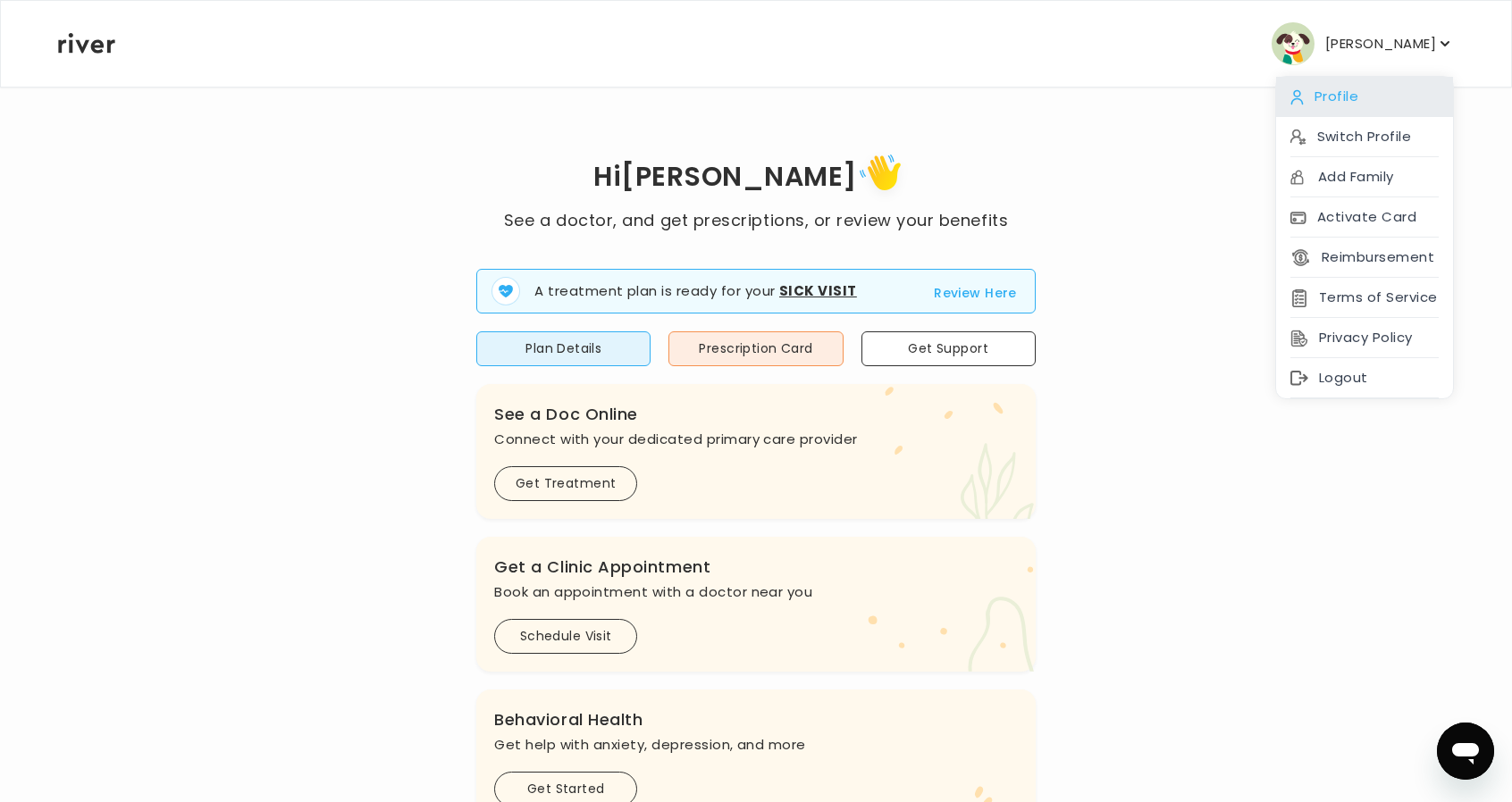
click at [1360, 112] on div "Profile" at bounding box center [1364, 97] width 177 height 40
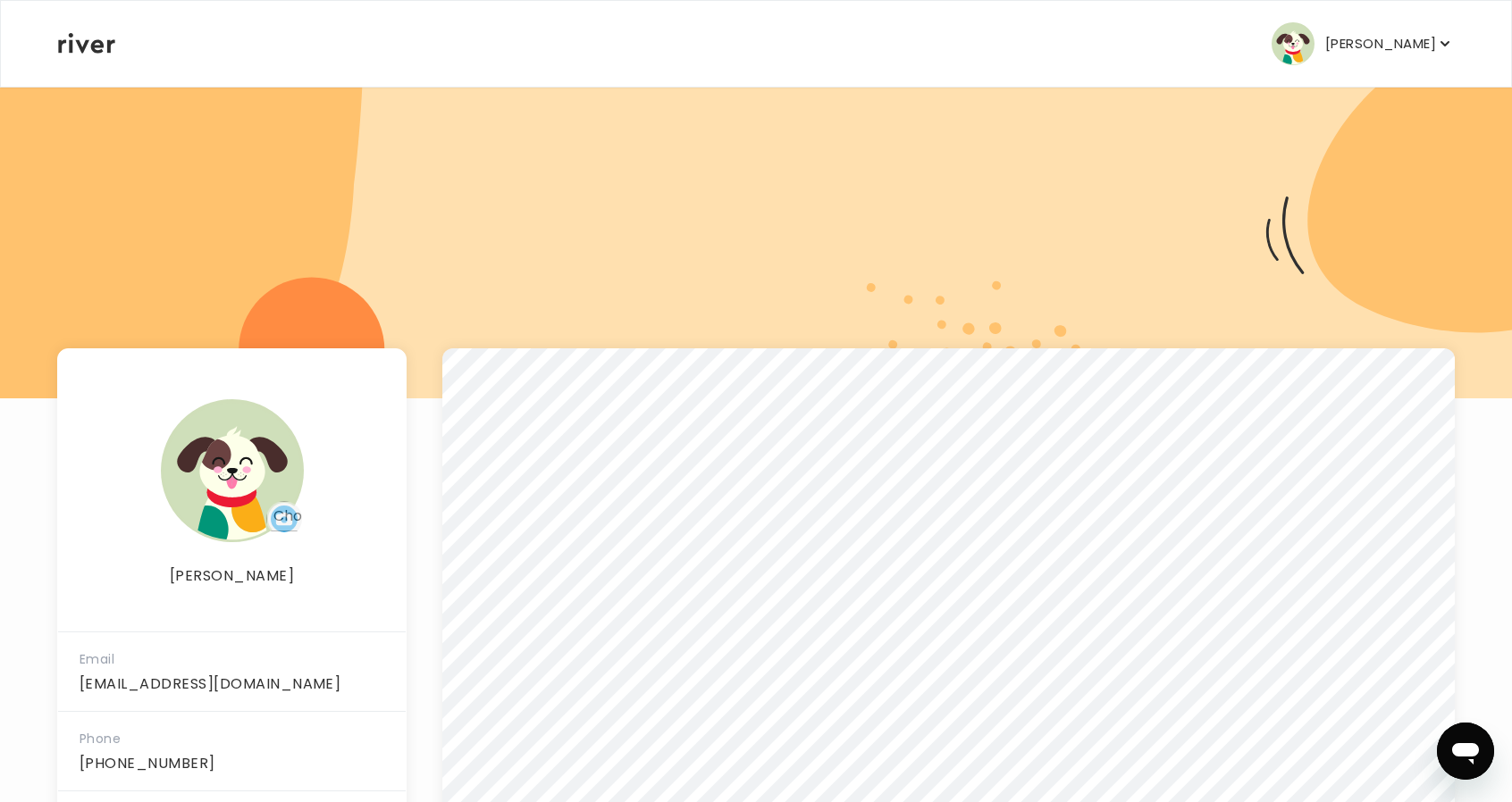
click at [1321, 29] on button "[PERSON_NAME]" at bounding box center [1362, 43] width 183 height 43
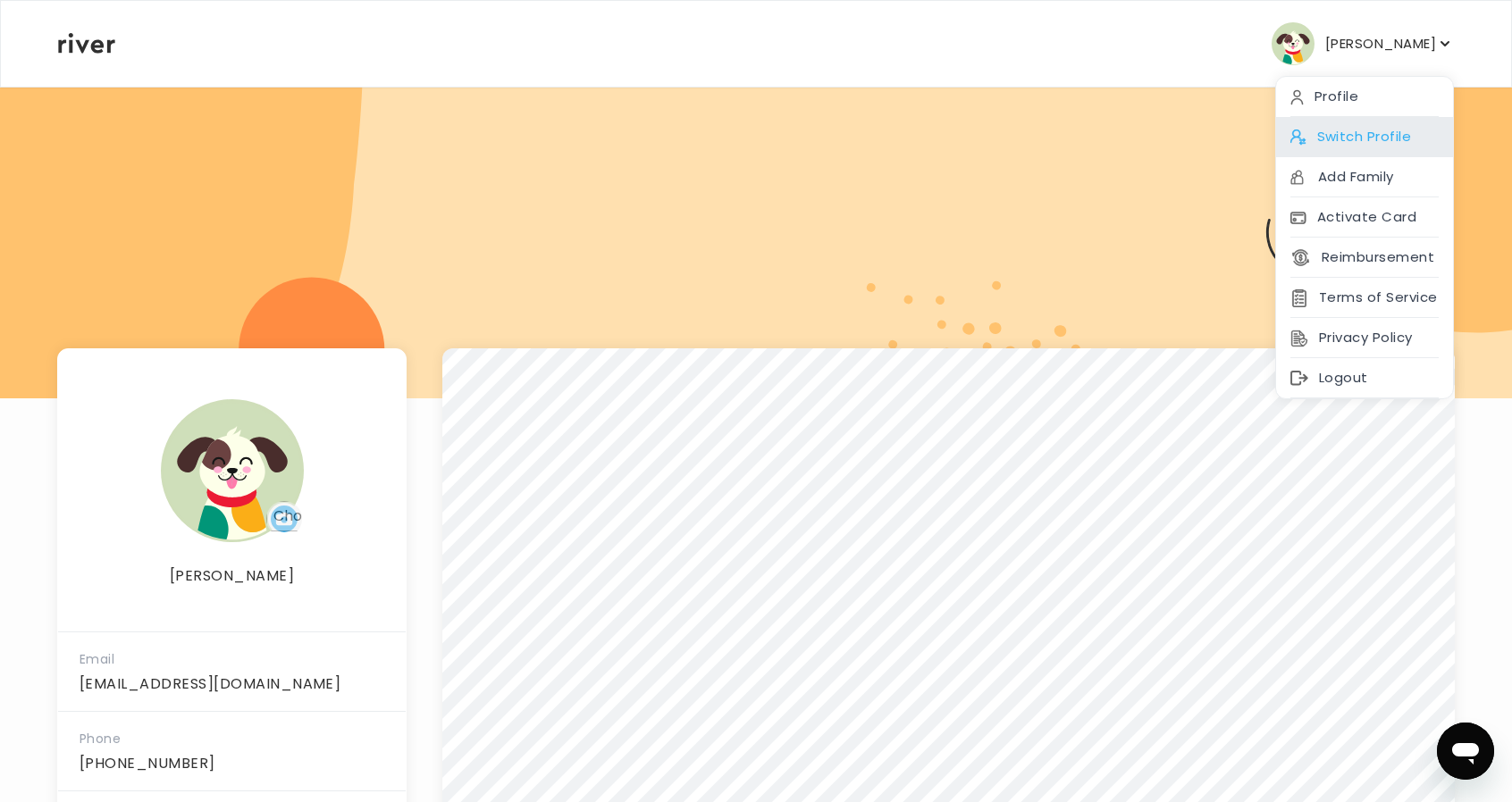
click at [1349, 141] on div "Switch Profile" at bounding box center [1364, 137] width 177 height 40
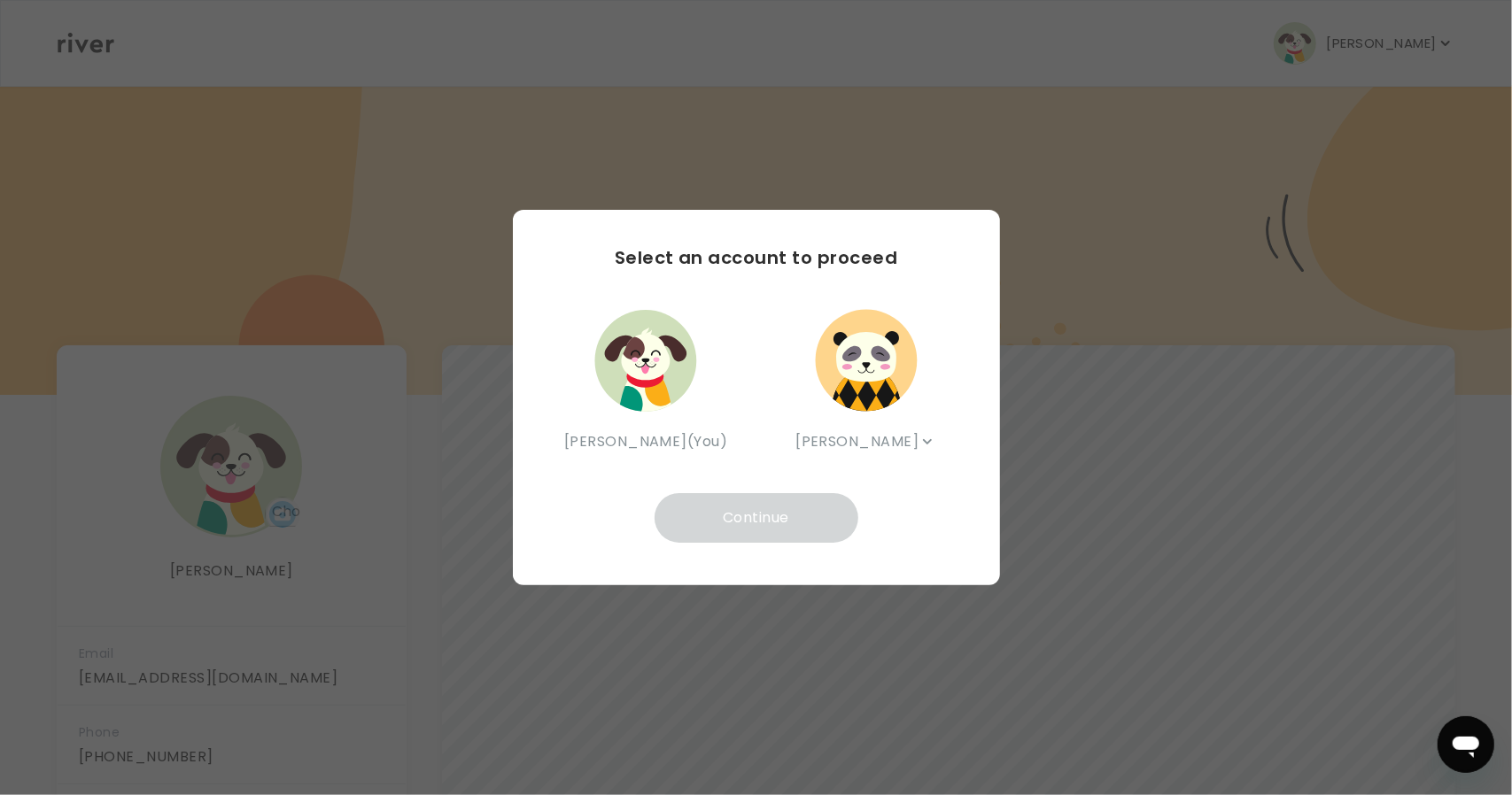
click at [847, 387] on img "button" at bounding box center [865, 360] width 106 height 106
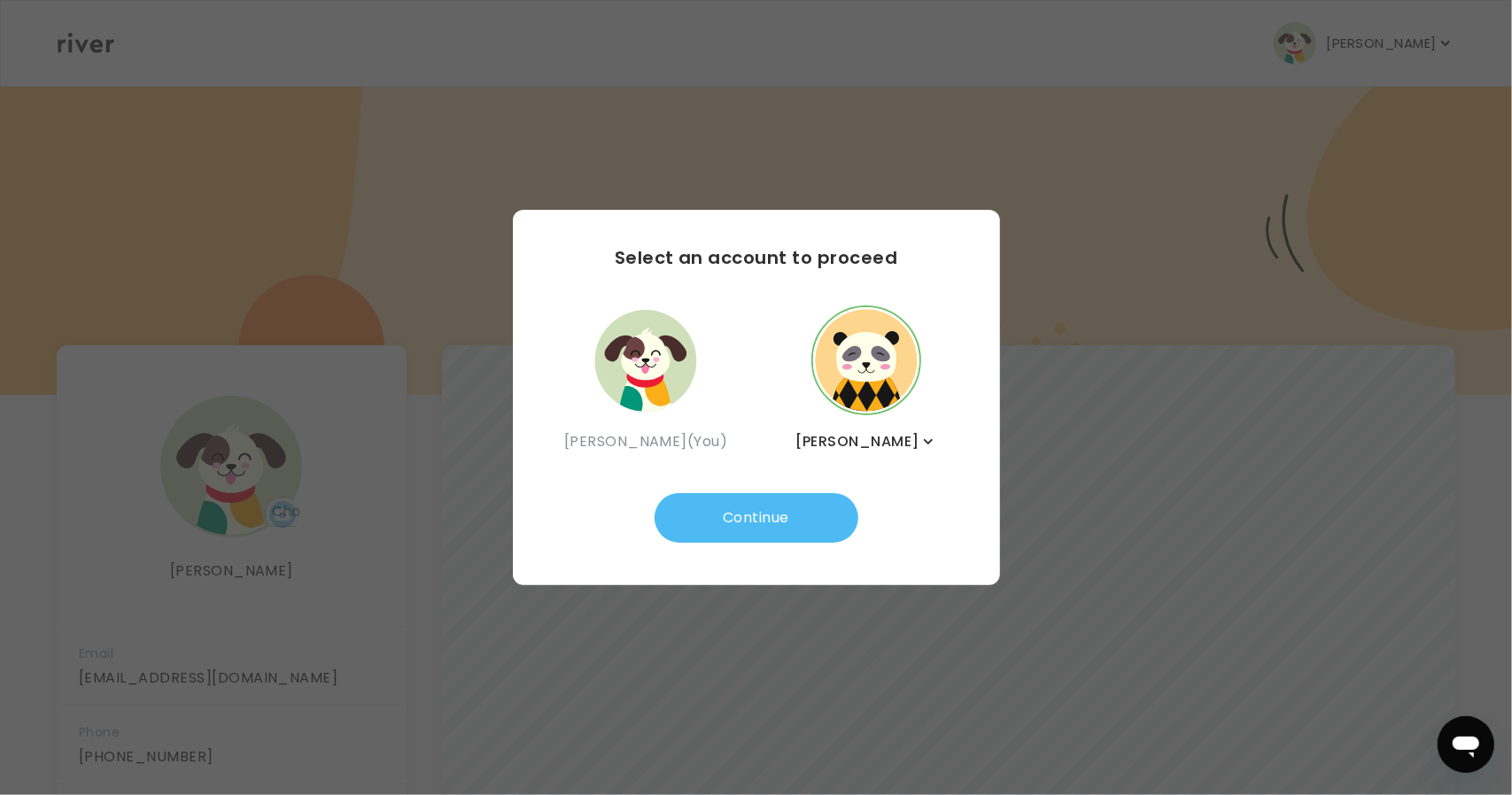
click at [730, 534] on button "Continue" at bounding box center [756, 518] width 204 height 49
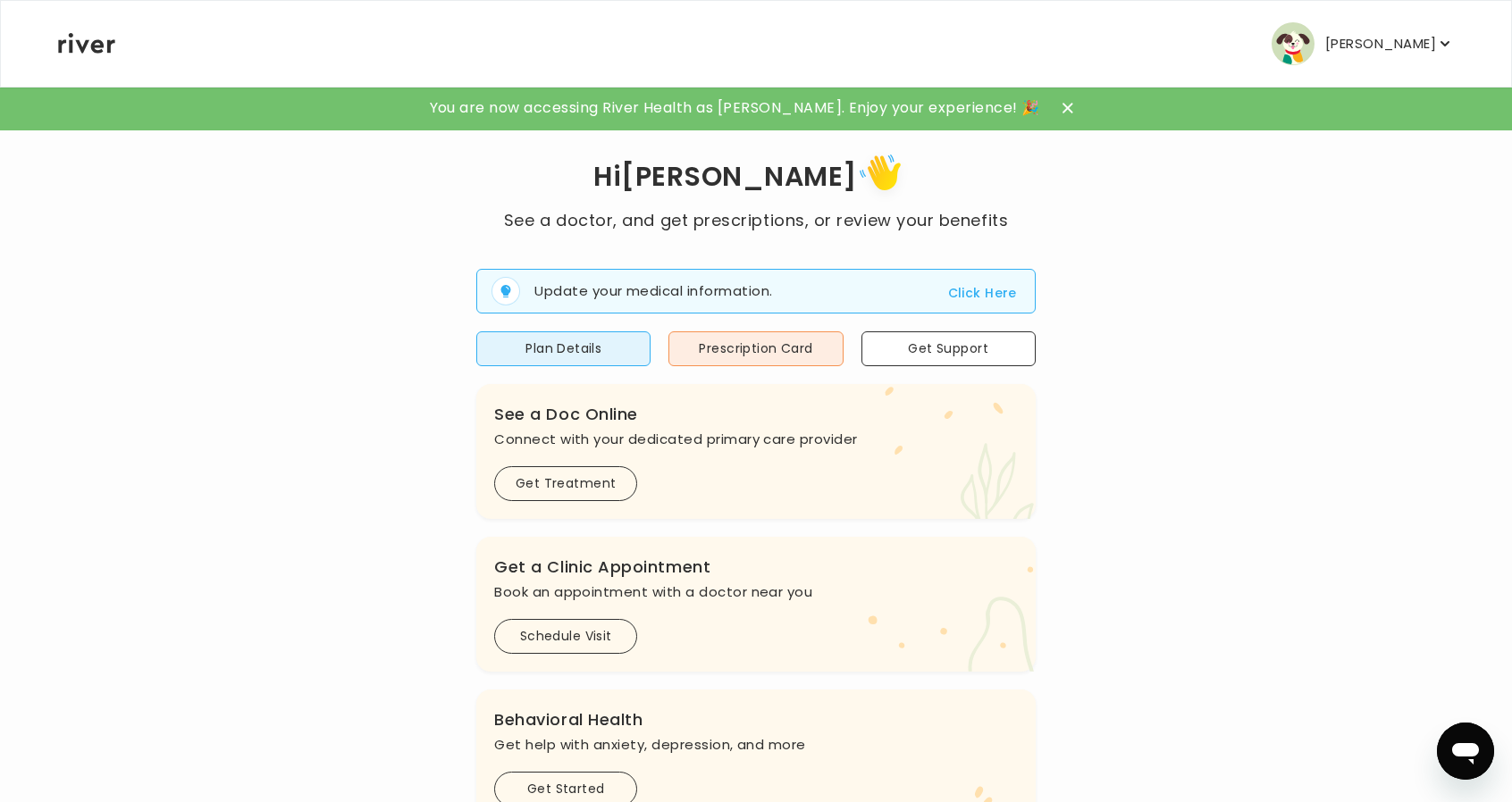
click at [1063, 106] on icon at bounding box center [1068, 108] width 11 height 11
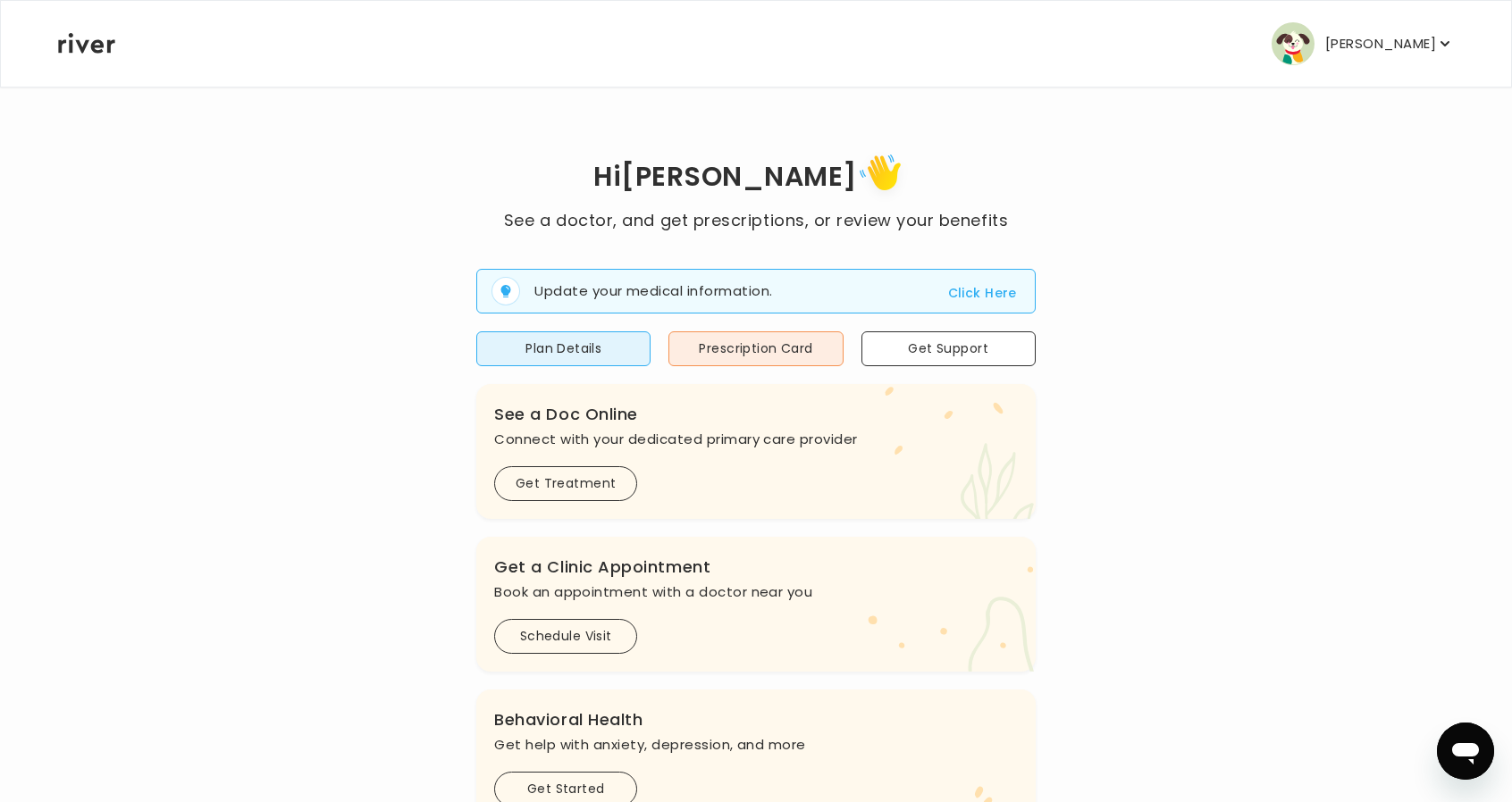
click at [1393, 31] on p "[PERSON_NAME]" at bounding box center [1380, 43] width 111 height 25
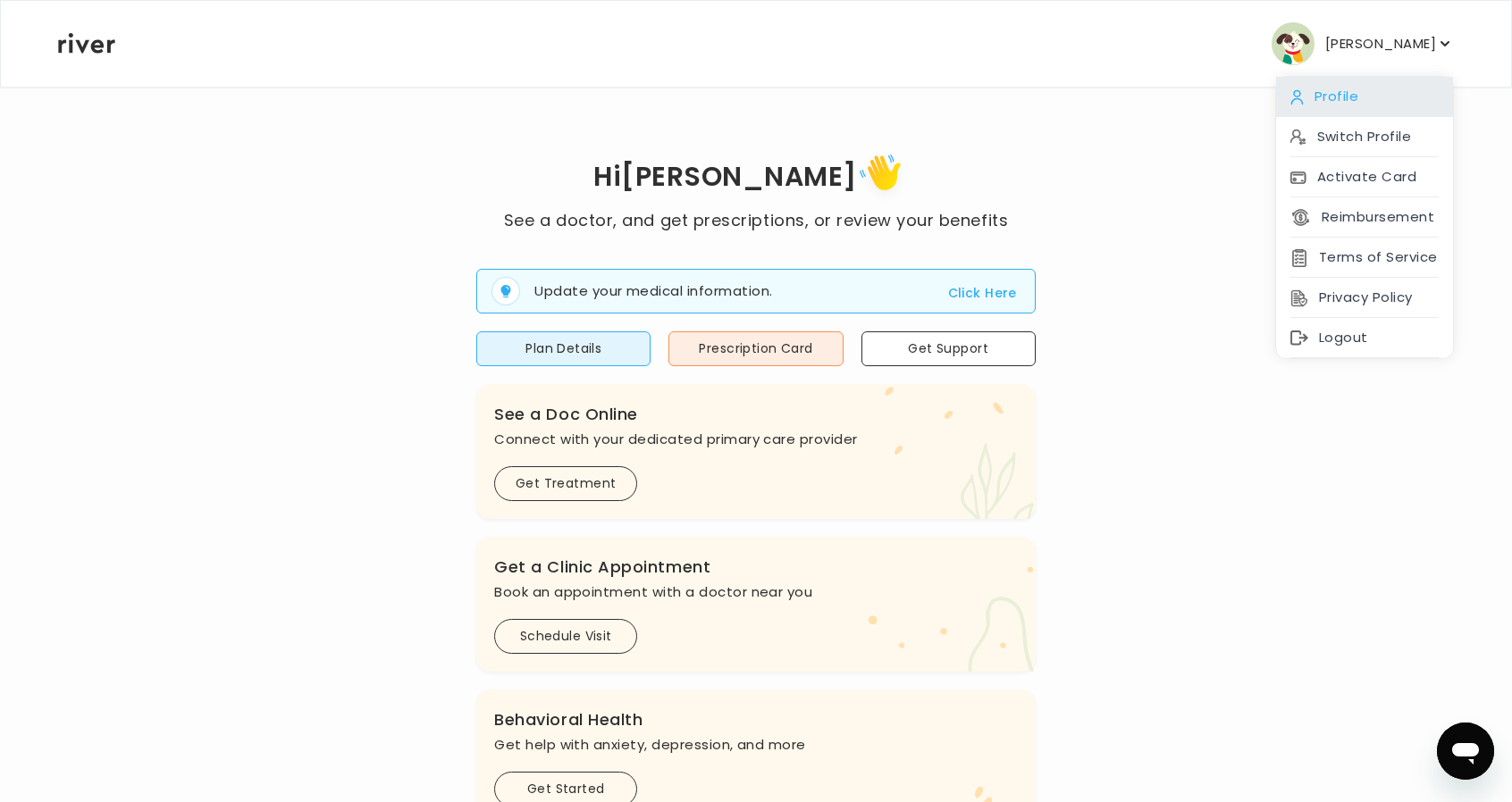
click at [1354, 89] on div "Profile" at bounding box center [1364, 97] width 177 height 40
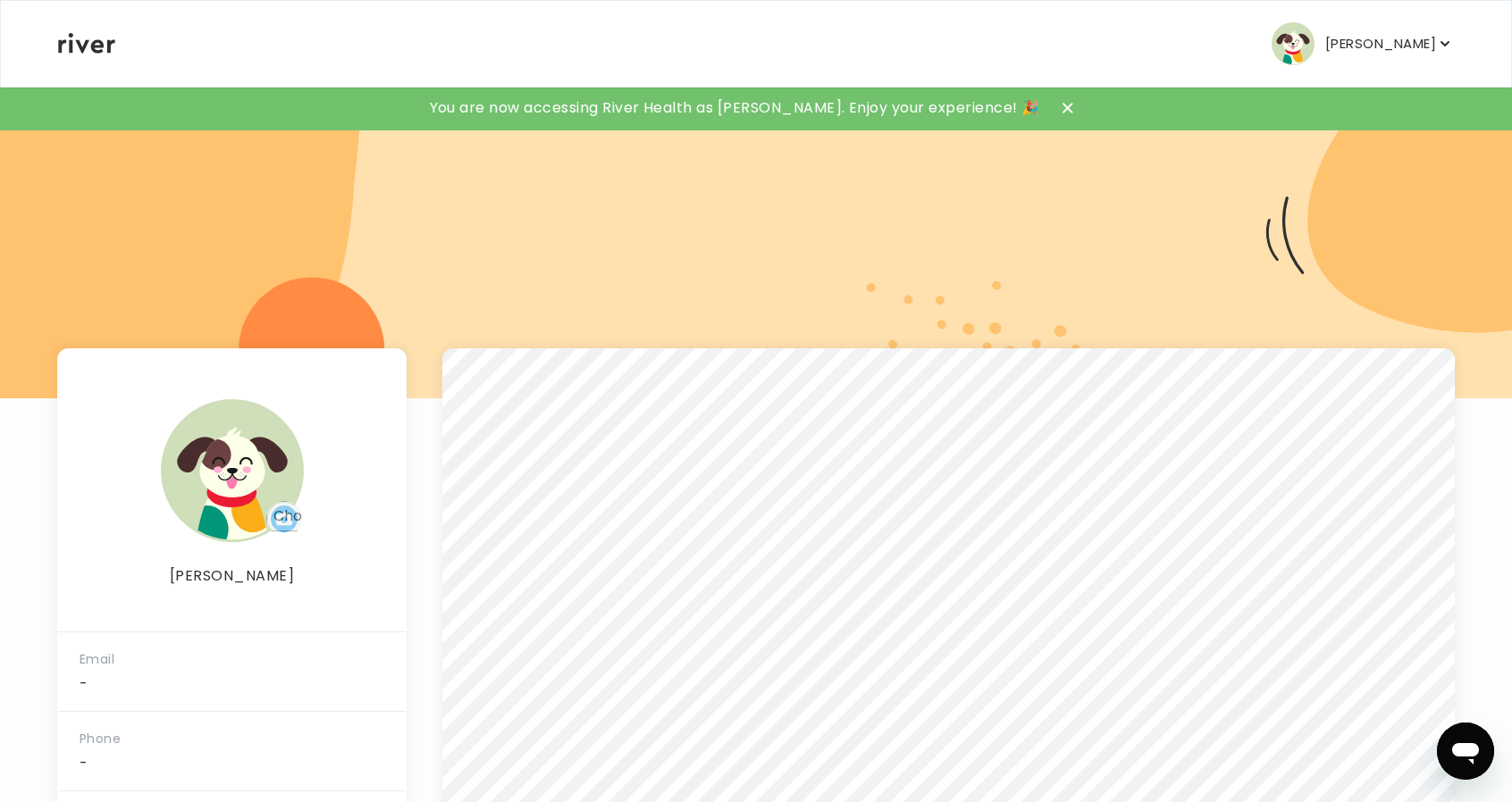
click at [1361, 47] on p "[PERSON_NAME]" at bounding box center [1380, 43] width 111 height 25
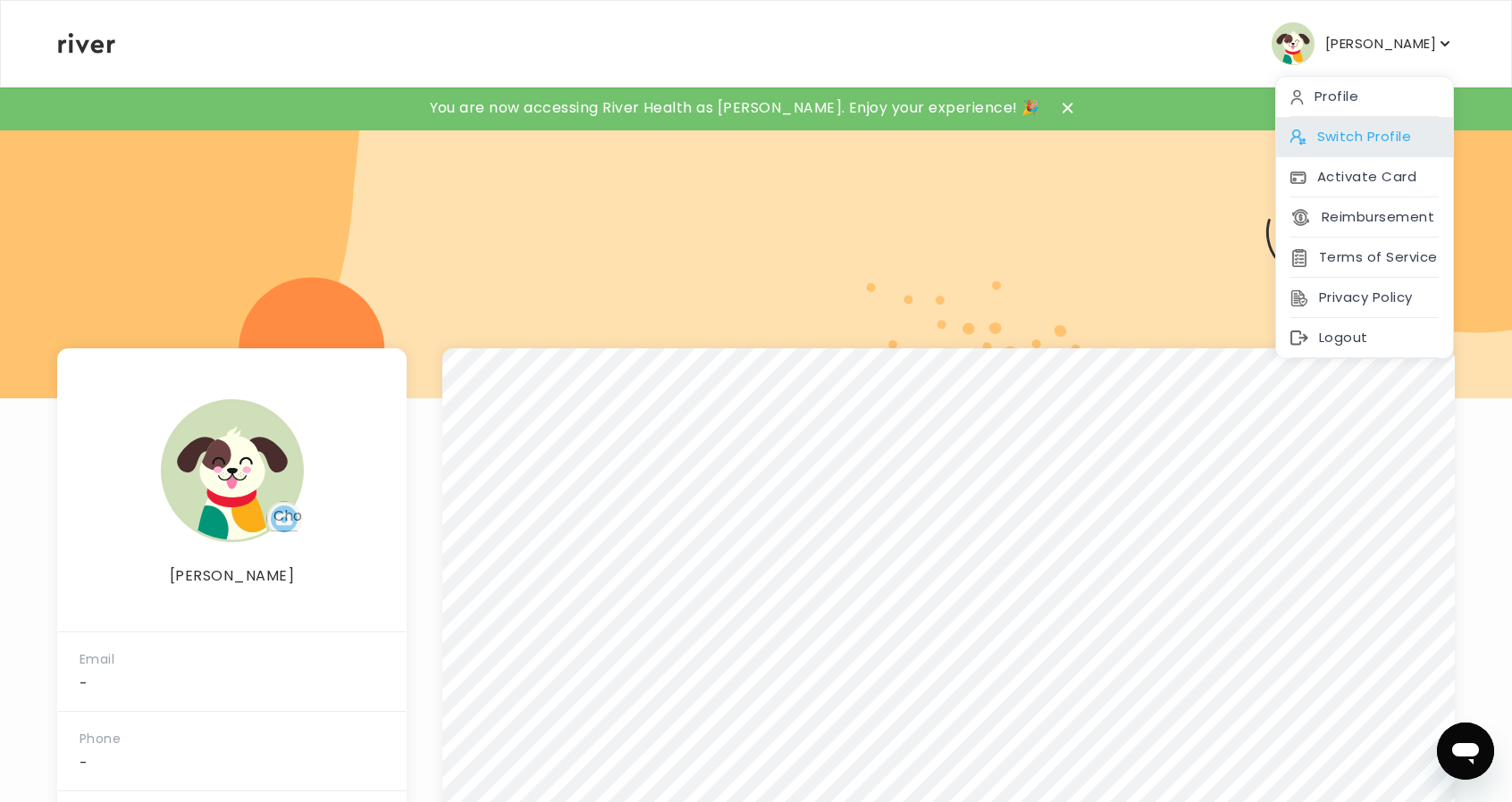
click at [1362, 137] on div "Switch Profile" at bounding box center [1364, 137] width 177 height 40
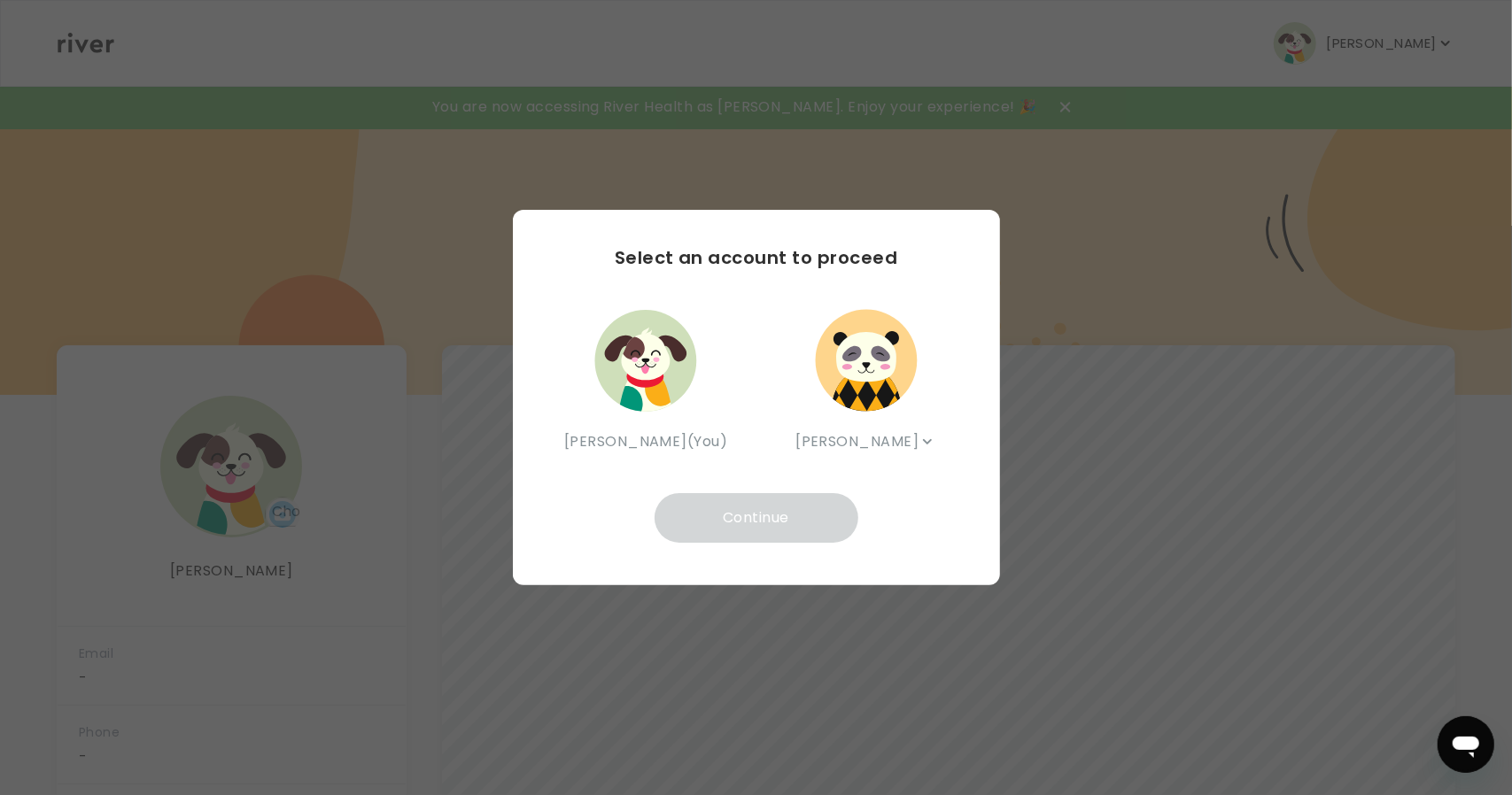
click at [646, 357] on img "button" at bounding box center [645, 360] width 106 height 106
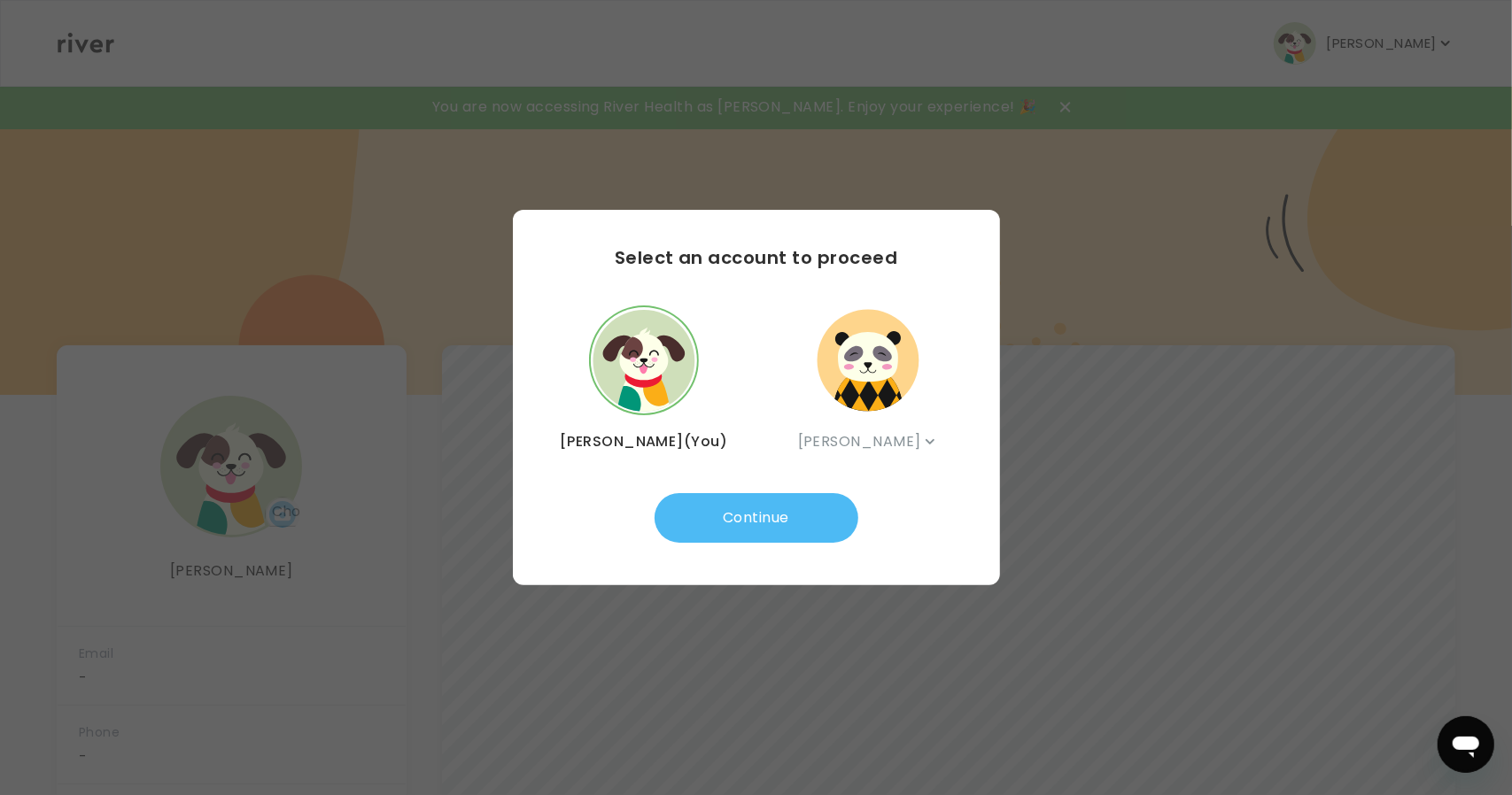
click at [739, 539] on button "Continue" at bounding box center [756, 518] width 204 height 49
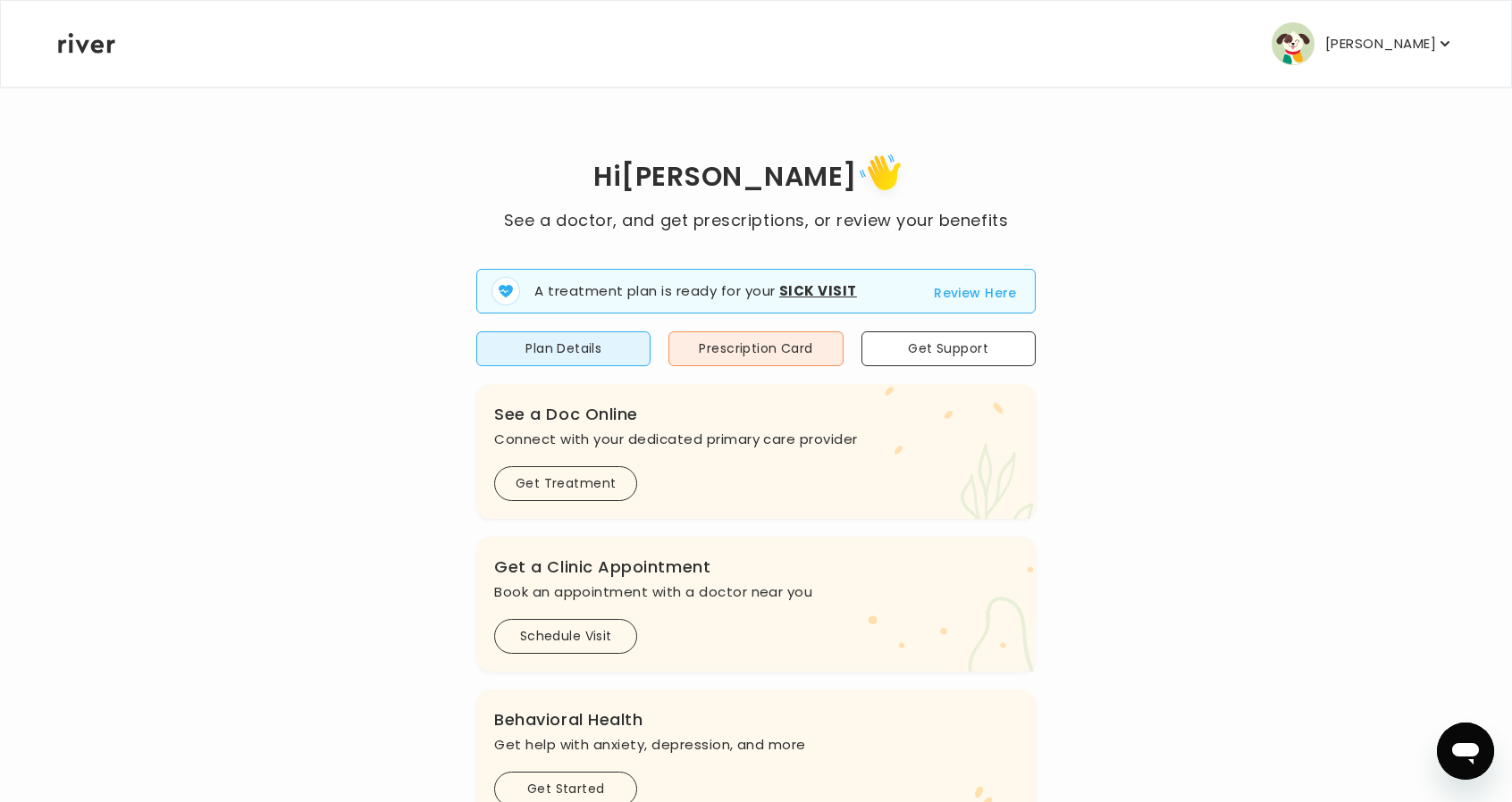
click at [1388, 52] on p "[PERSON_NAME]" at bounding box center [1380, 43] width 111 height 25
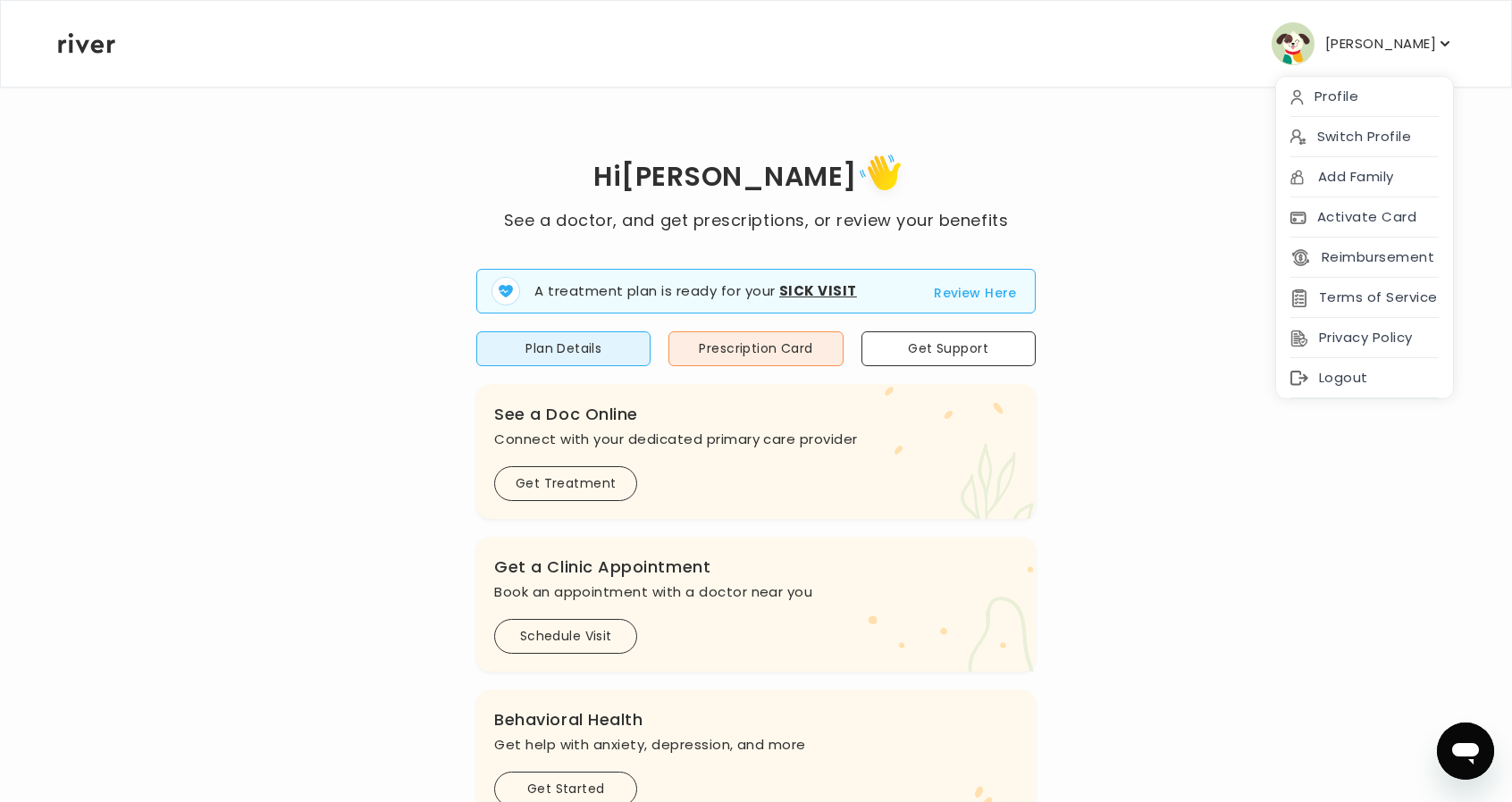
click at [1156, 642] on div "Hi Kevin See a doctor, and get prescriptions, or review your benefits A treatme…" at bounding box center [756, 639] width 1398 height 982
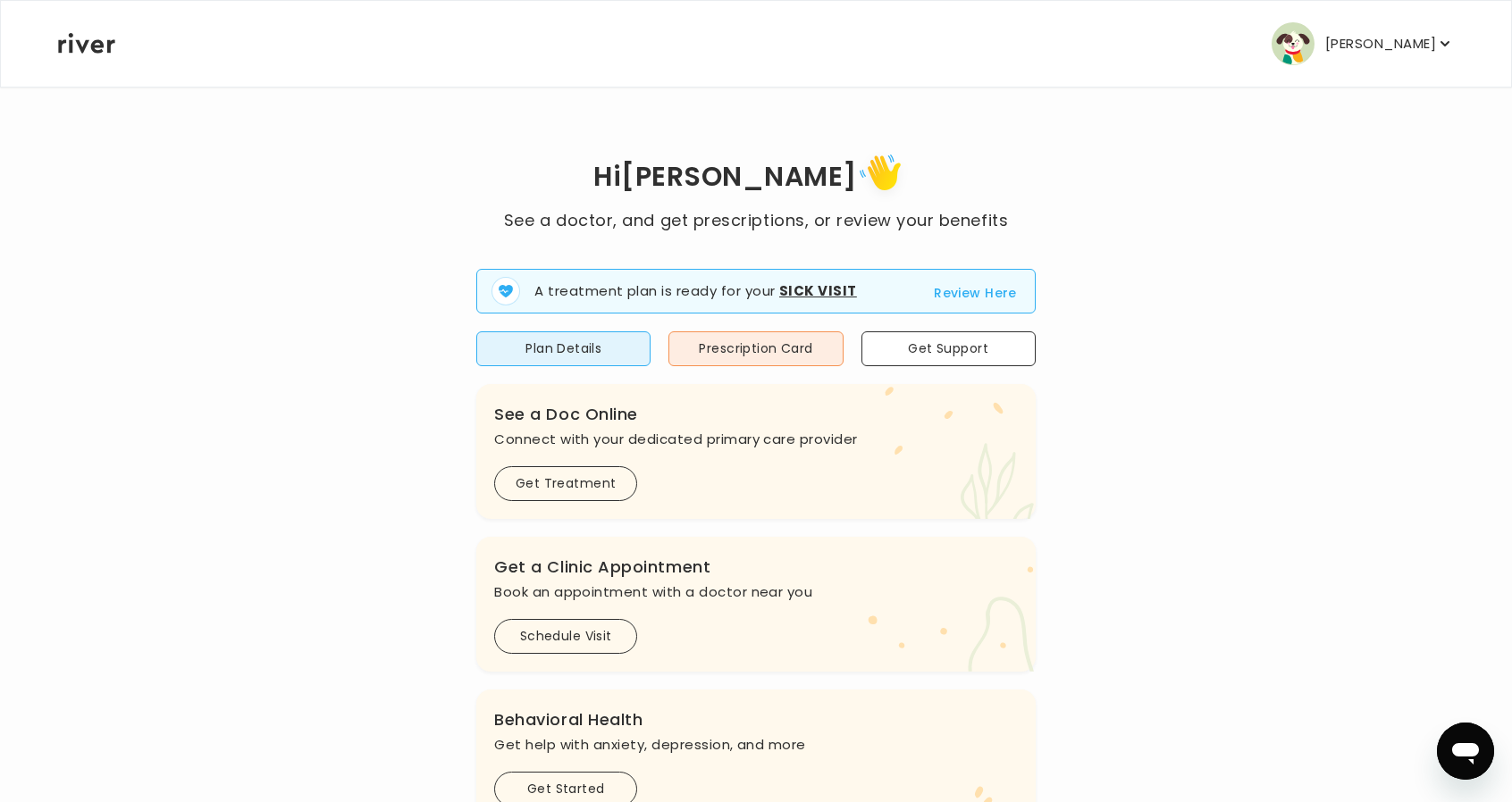
click at [1394, 39] on p "[PERSON_NAME]" at bounding box center [1380, 43] width 111 height 25
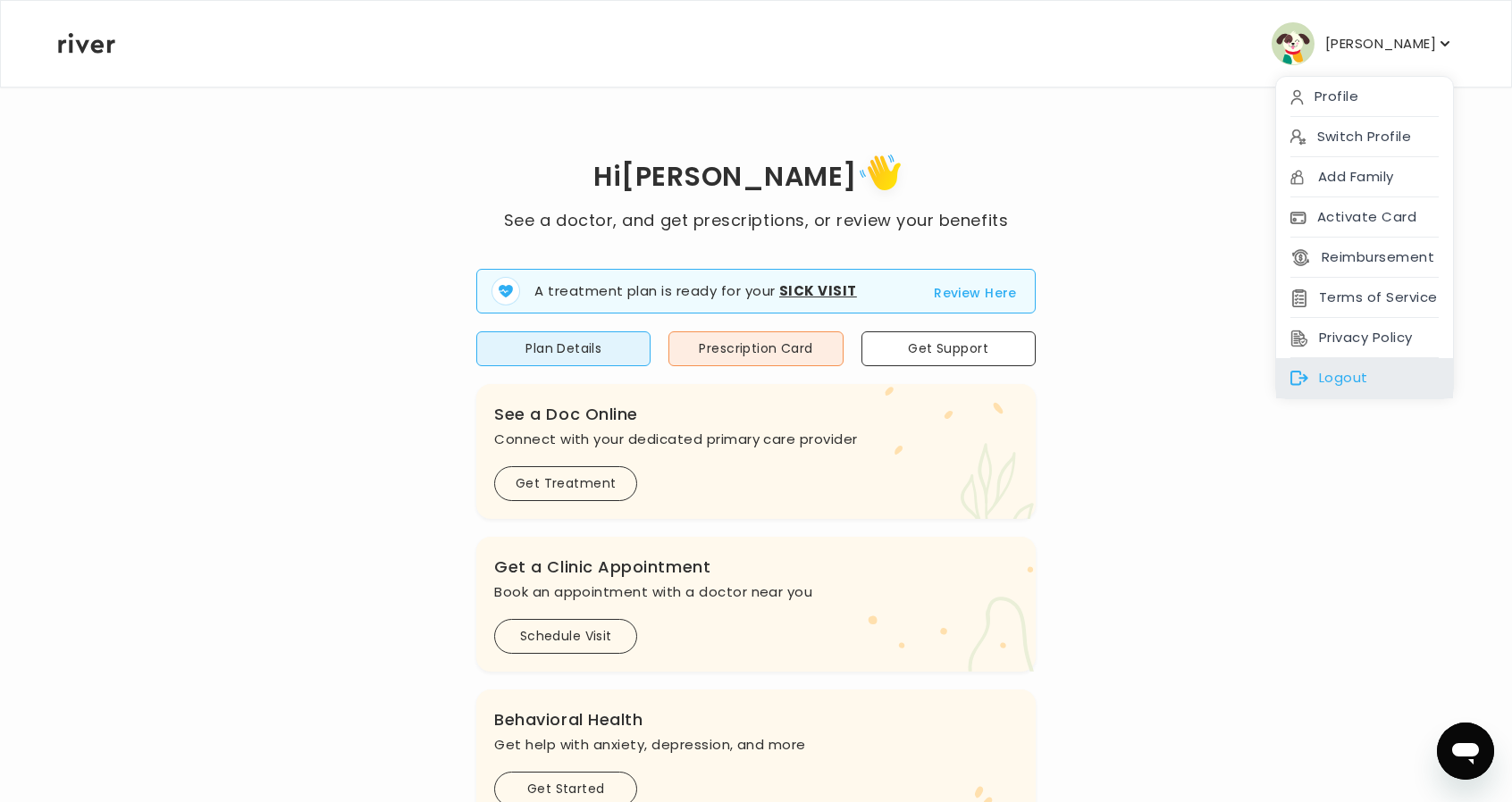
click at [1337, 376] on div "Logout" at bounding box center [1364, 378] width 177 height 40
